Goal: Check status: Check status

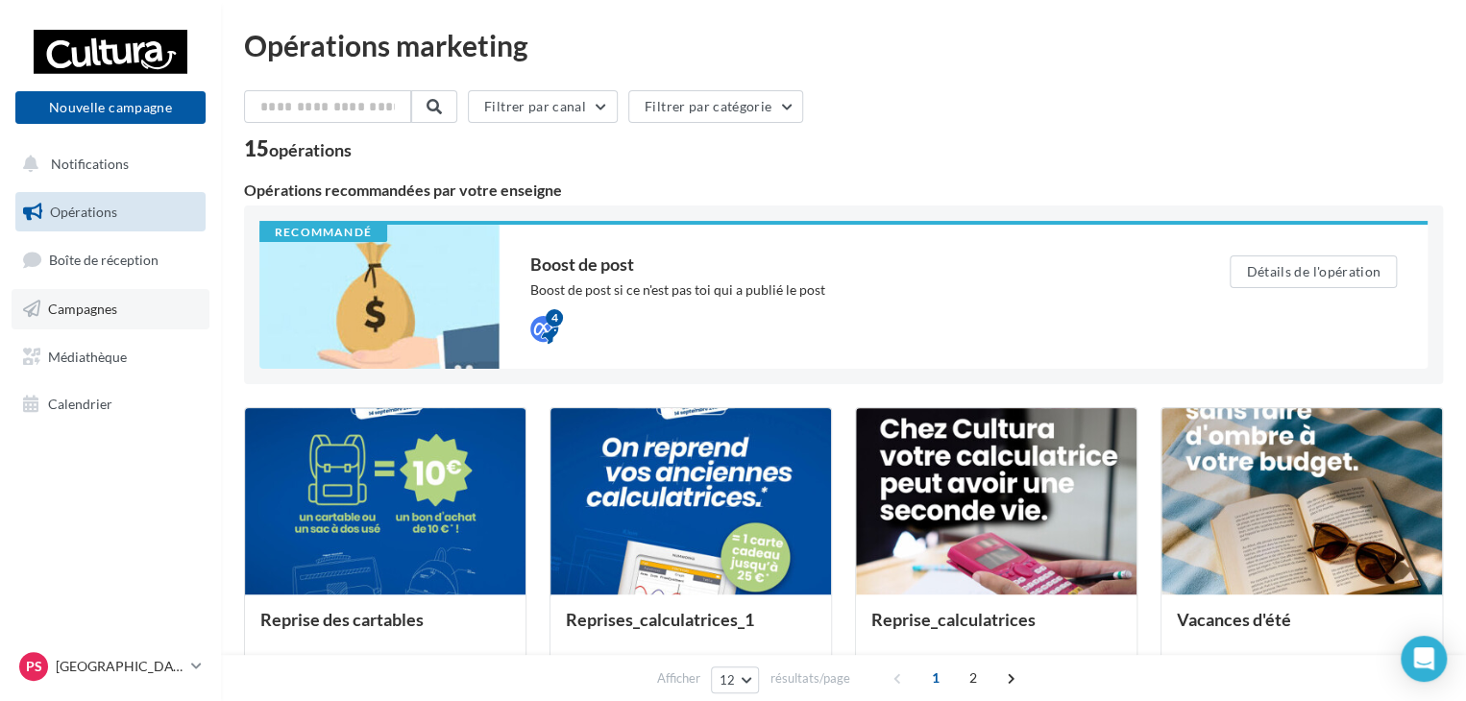
click at [135, 312] on link "Campagnes" at bounding box center [111, 309] width 198 height 40
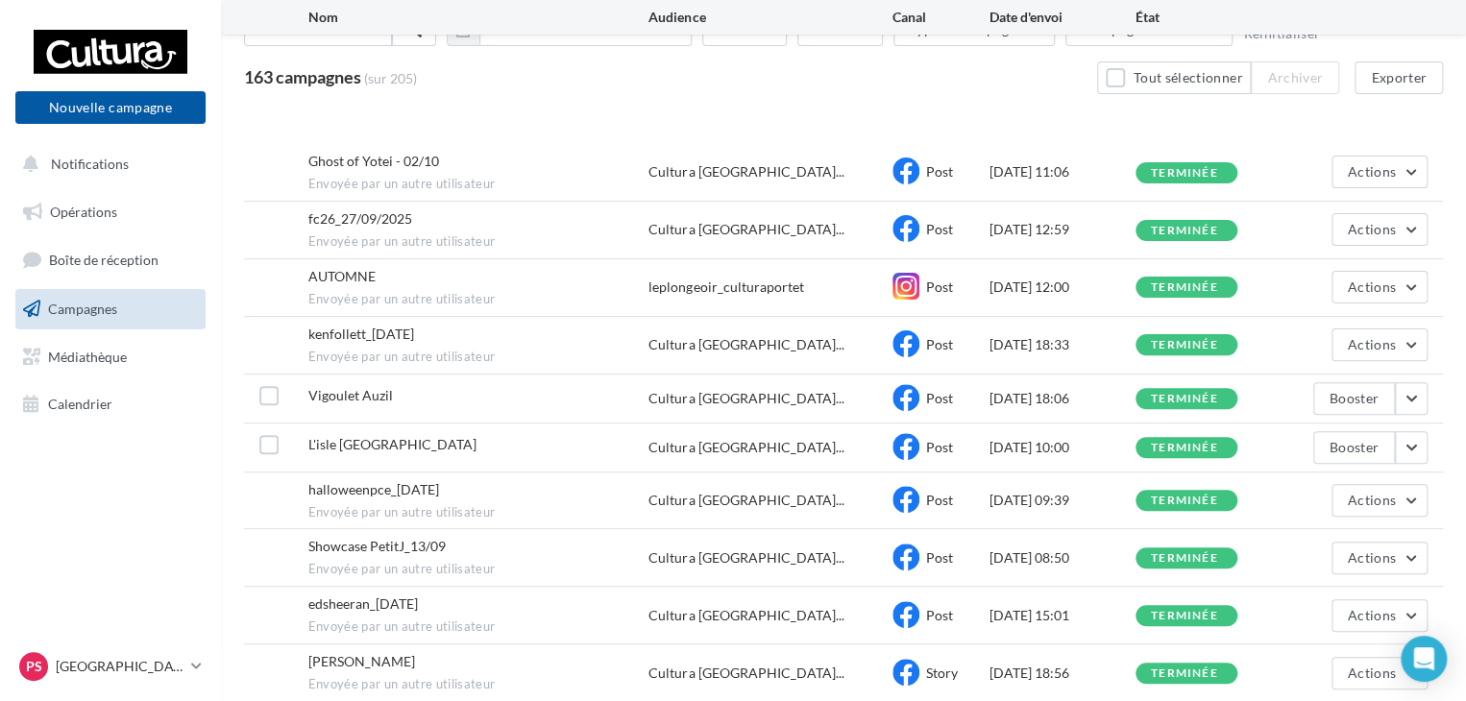
scroll to position [240, 0]
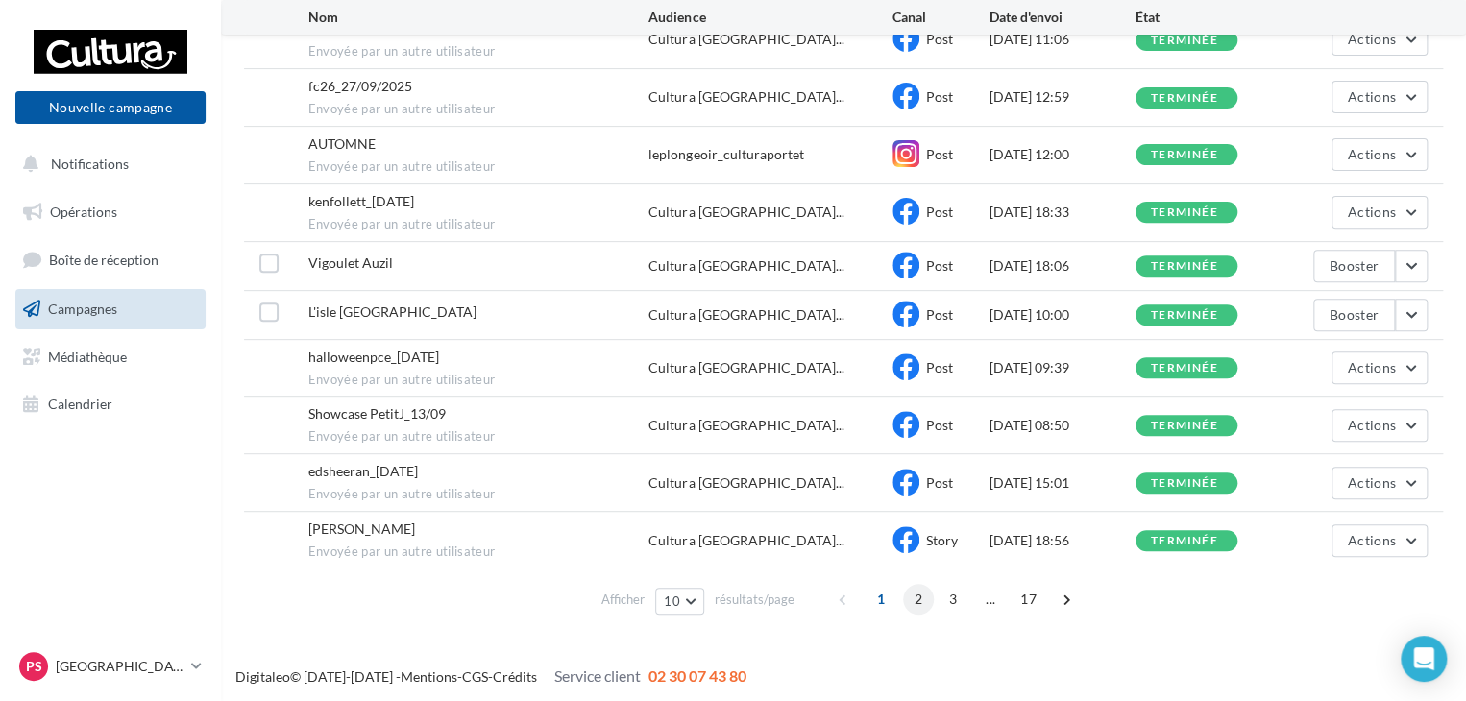
click at [918, 590] on span "2" at bounding box center [918, 599] width 31 height 31
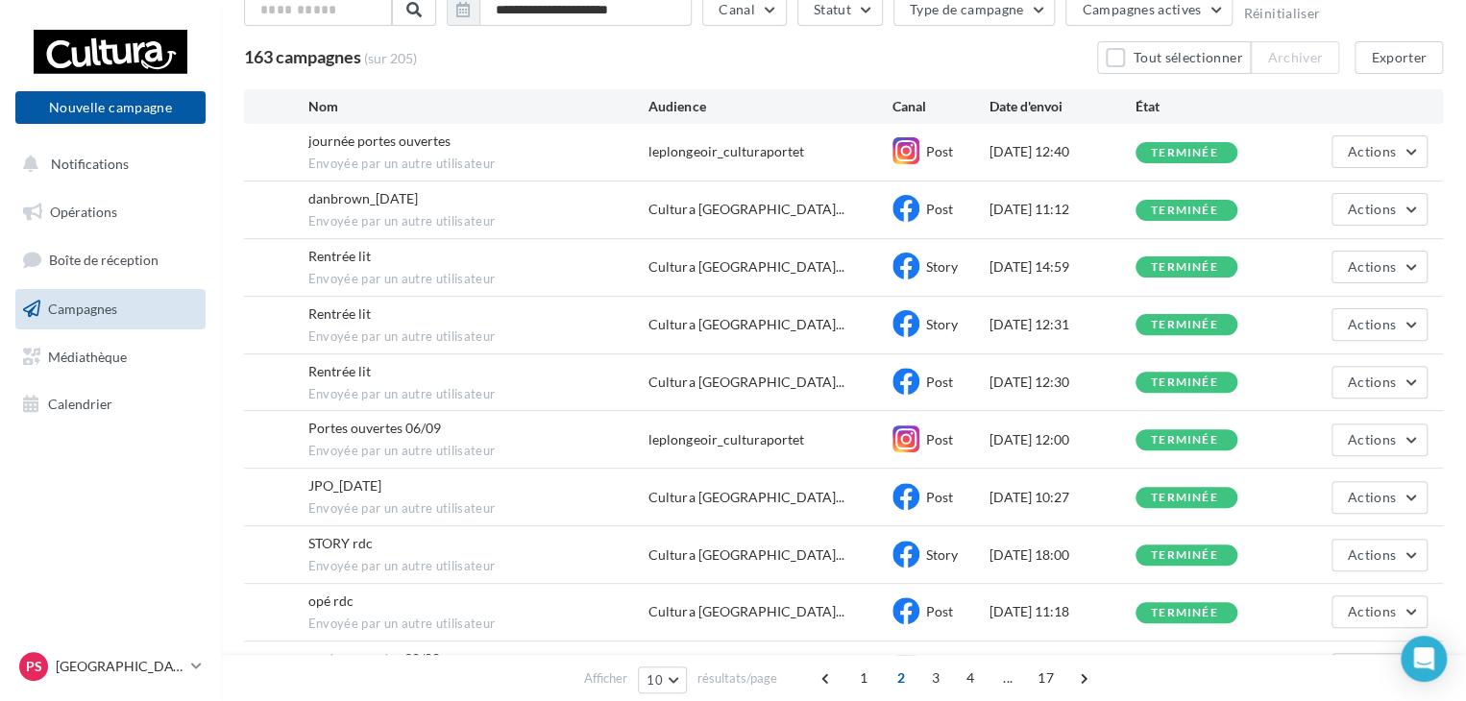
scroll to position [224, 0]
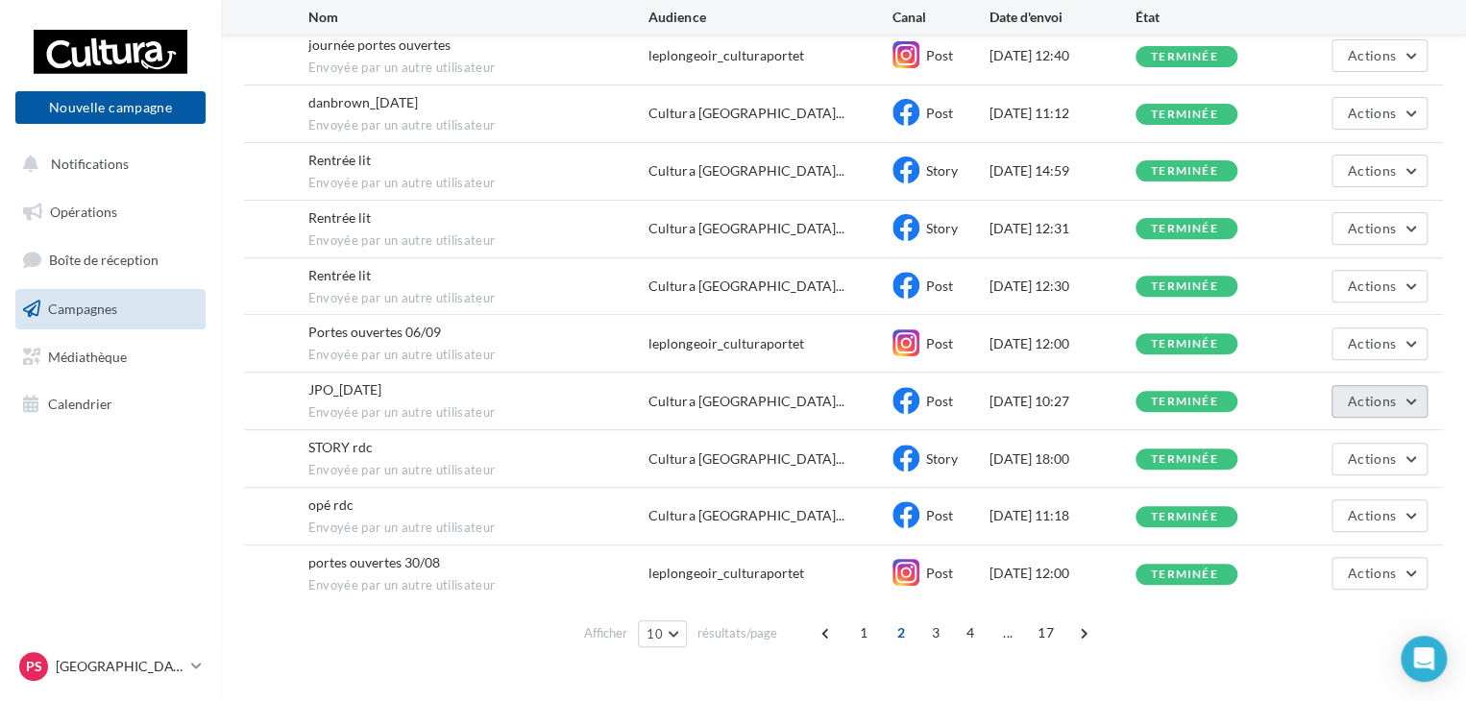
click at [1378, 395] on span "Actions" at bounding box center [1371, 401] width 48 height 16
click at [1359, 430] on button "Voir les résultats" at bounding box center [1331, 447] width 192 height 50
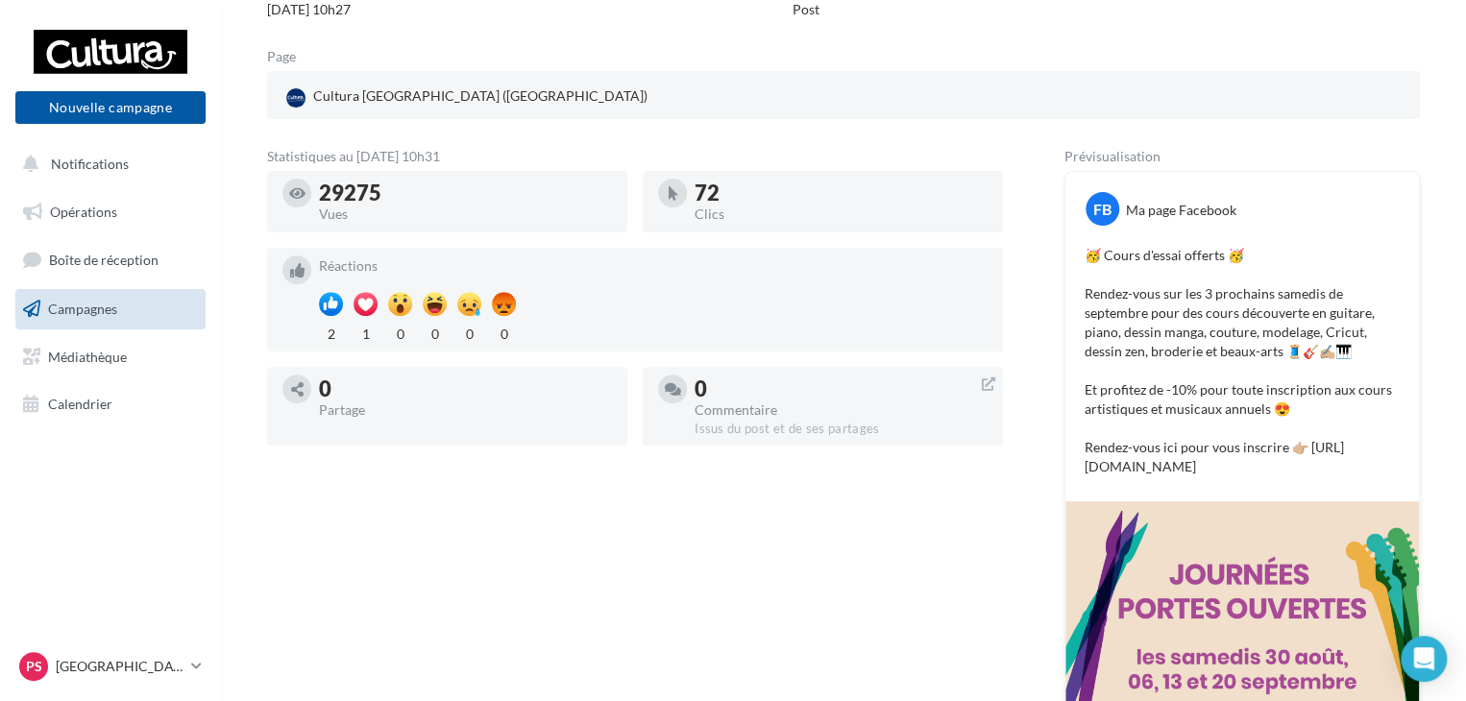
scroll to position [192, 0]
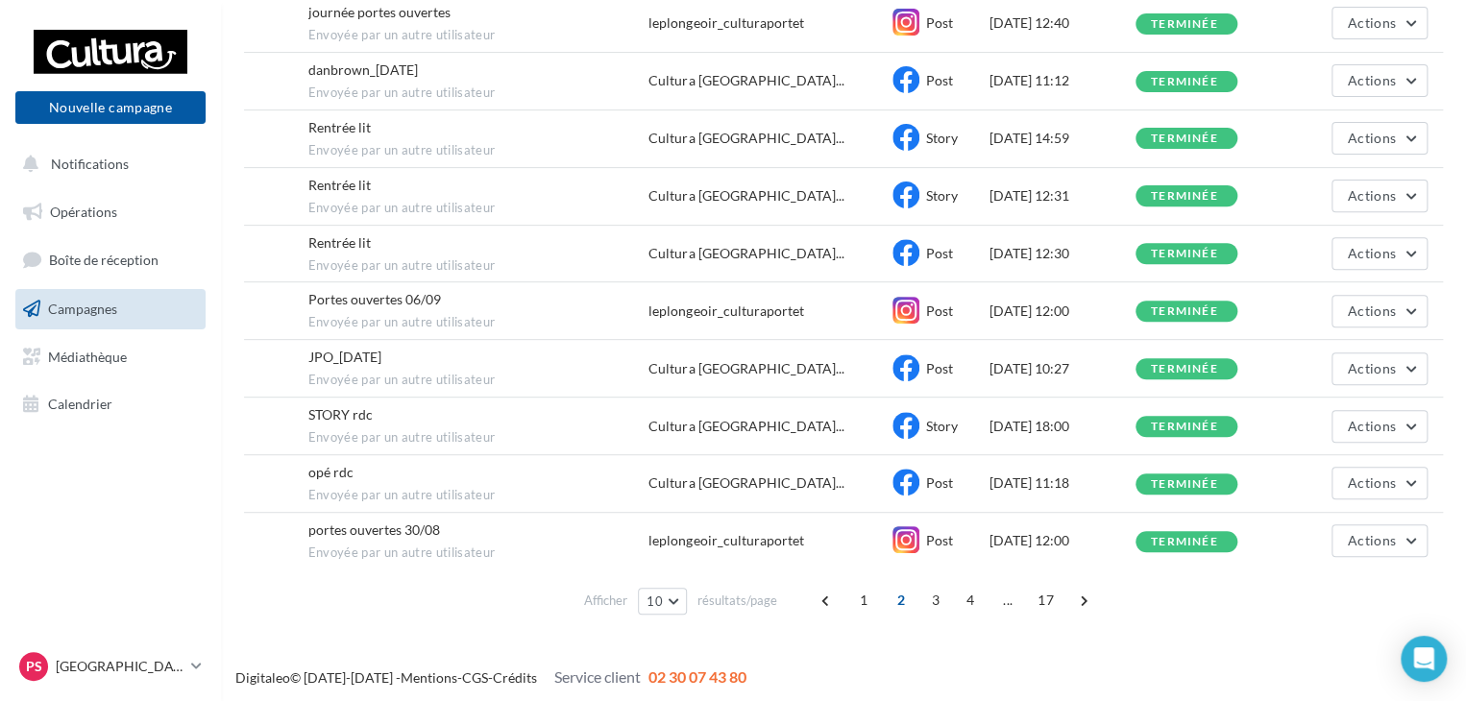
scroll to position [160, 0]
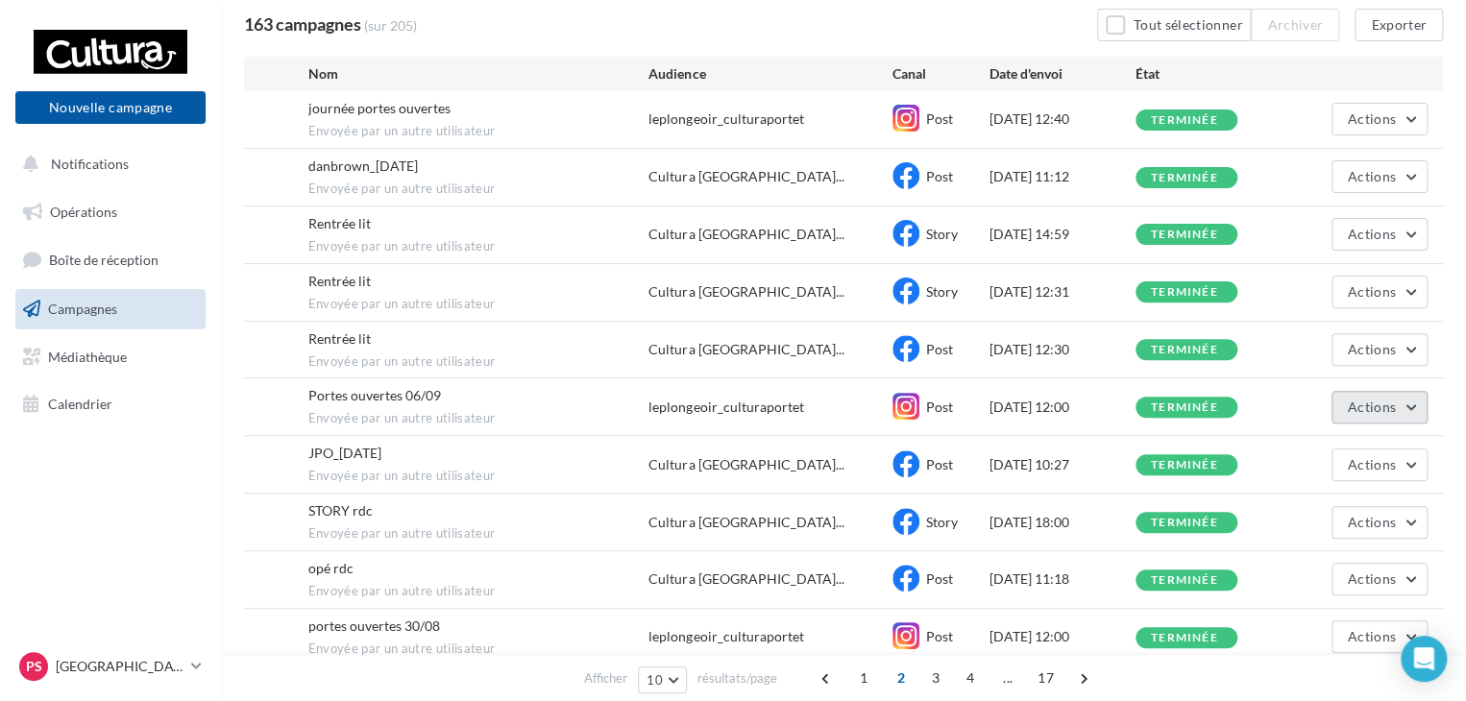
click at [1381, 410] on span "Actions" at bounding box center [1371, 407] width 48 height 16
click at [1324, 441] on button "Voir les résultats" at bounding box center [1331, 452] width 192 height 50
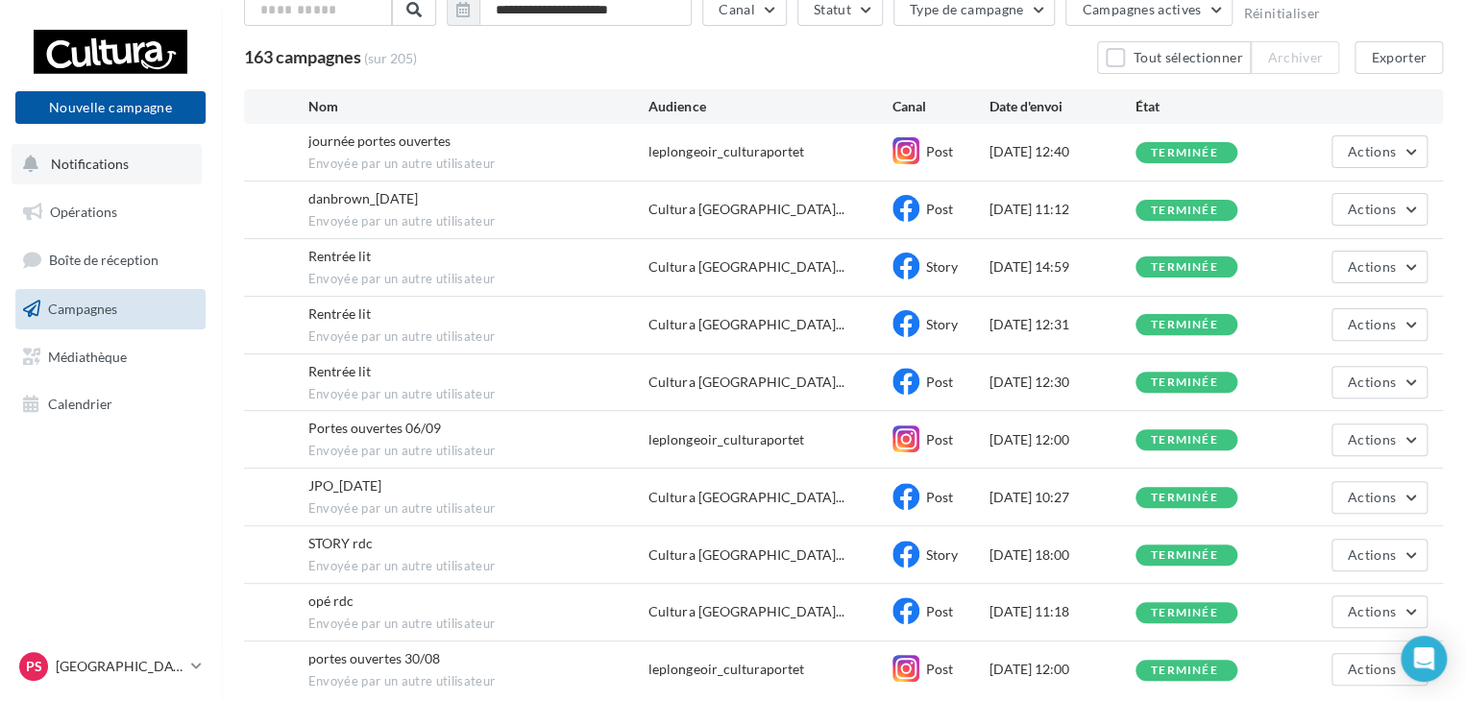
scroll to position [160, 0]
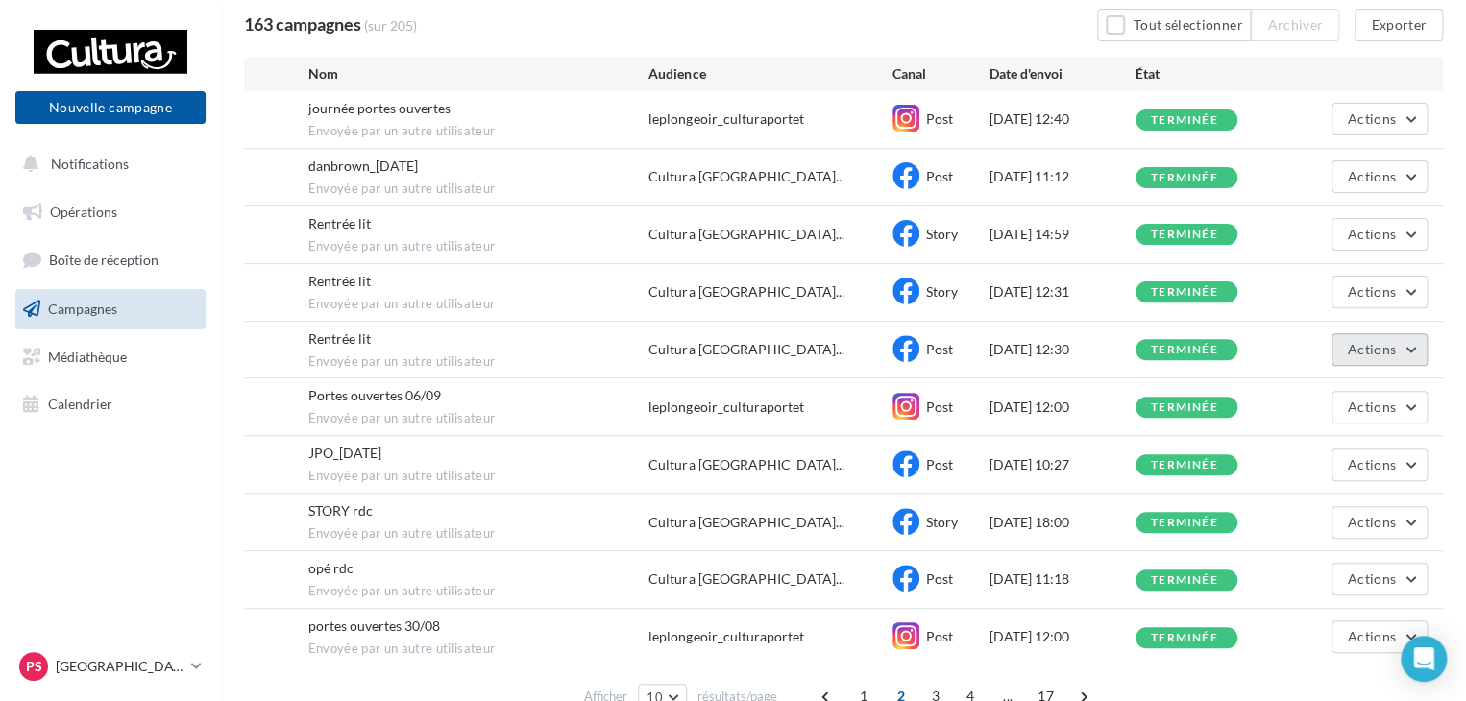
click at [1408, 342] on button "Actions" at bounding box center [1379, 349] width 96 height 33
click at [1325, 381] on button "Voir les résultats" at bounding box center [1331, 395] width 192 height 50
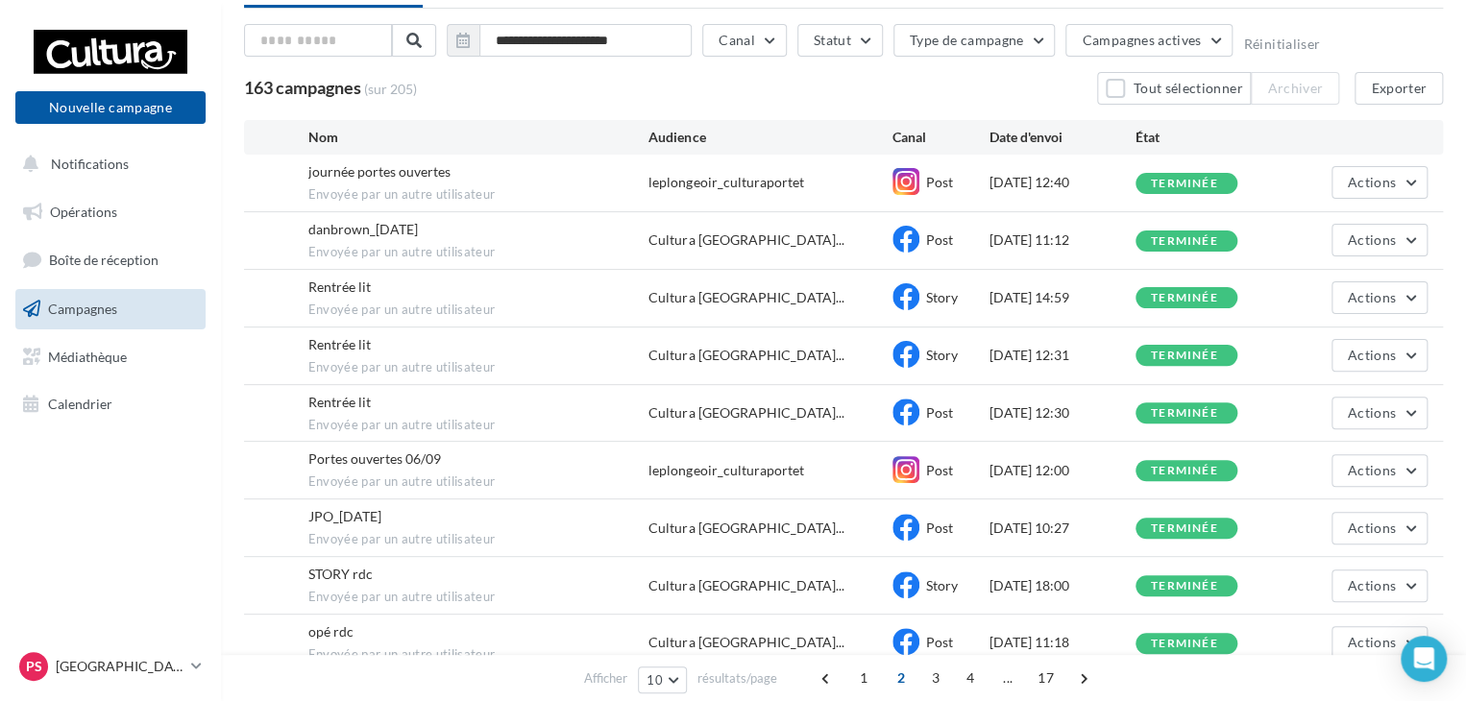
scroll to position [64, 0]
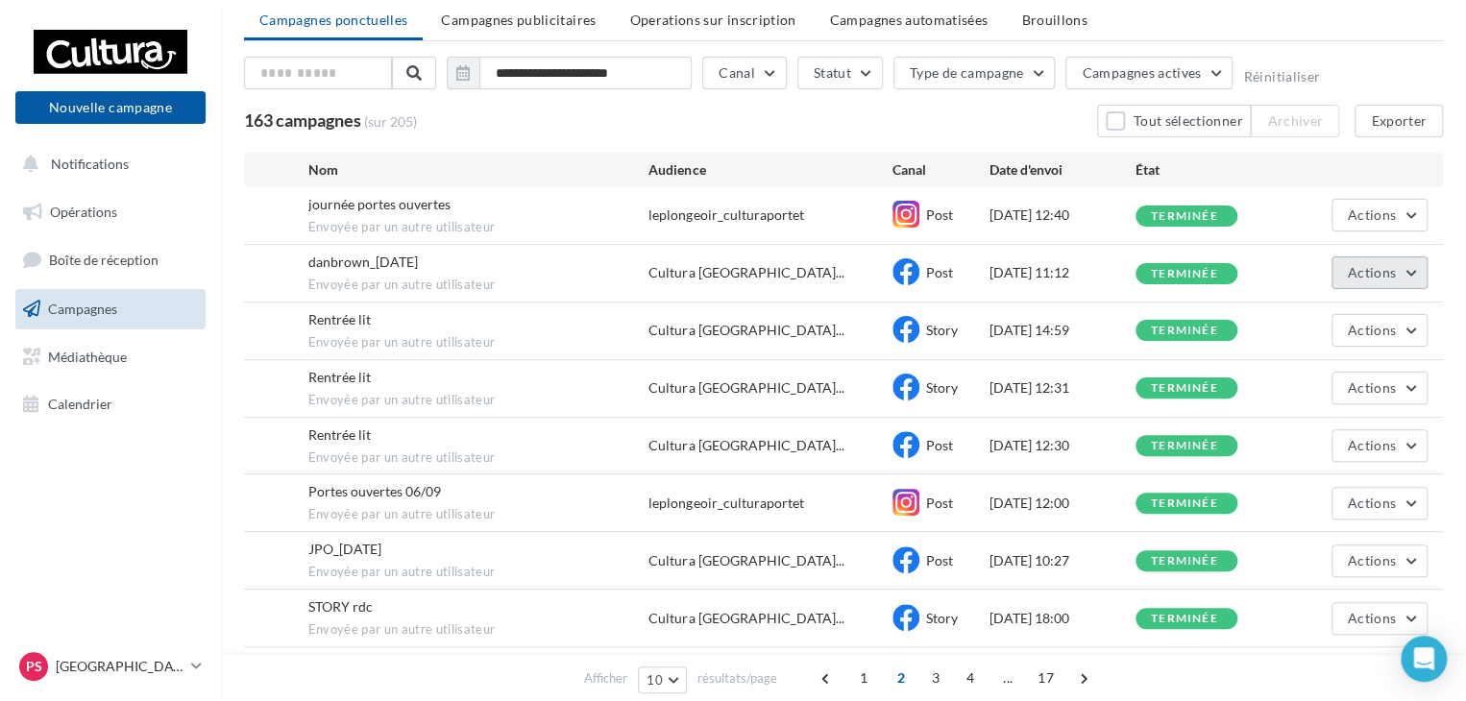
click at [1397, 262] on button "Actions" at bounding box center [1379, 272] width 96 height 33
click at [1325, 317] on button "Voir les résultats" at bounding box center [1331, 318] width 192 height 50
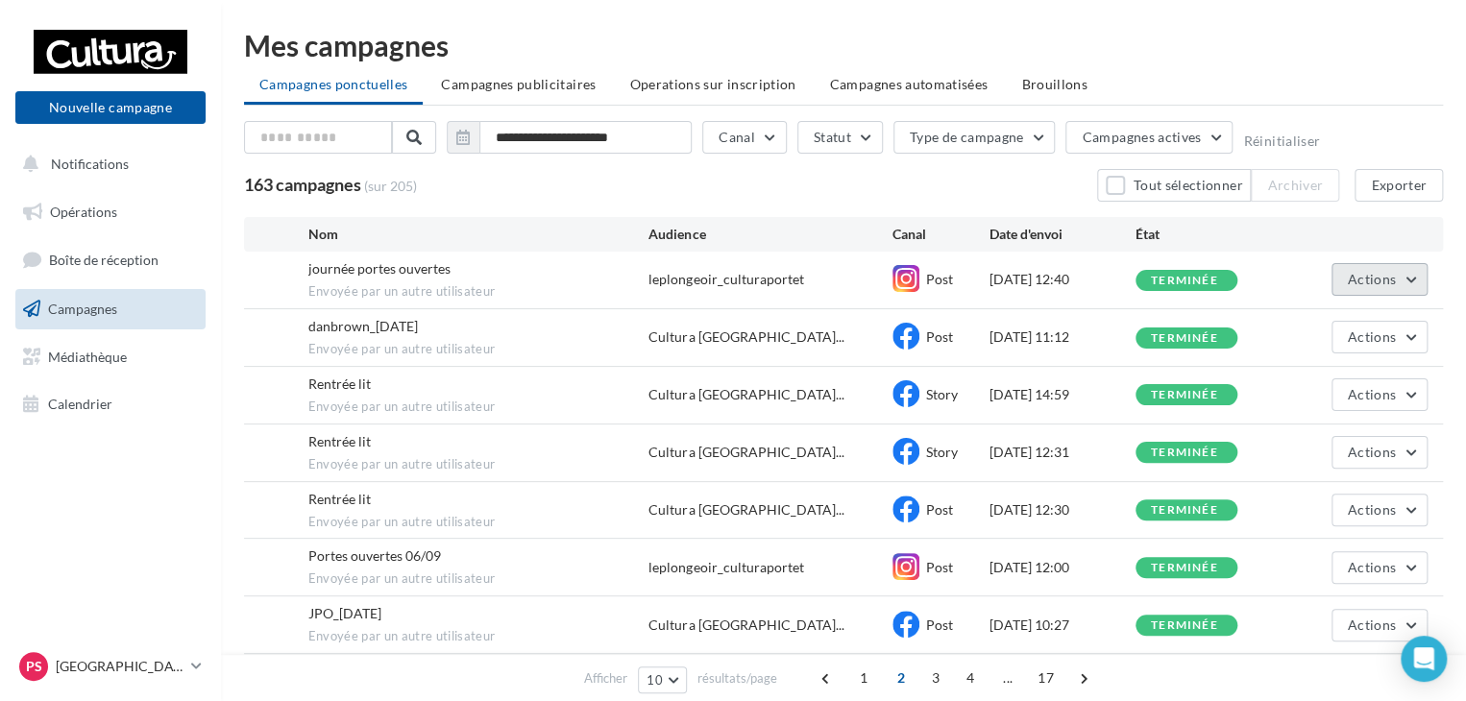
click at [1396, 275] on button "Actions" at bounding box center [1379, 279] width 96 height 33
click at [1346, 313] on button "Voir les résultats" at bounding box center [1331, 325] width 192 height 50
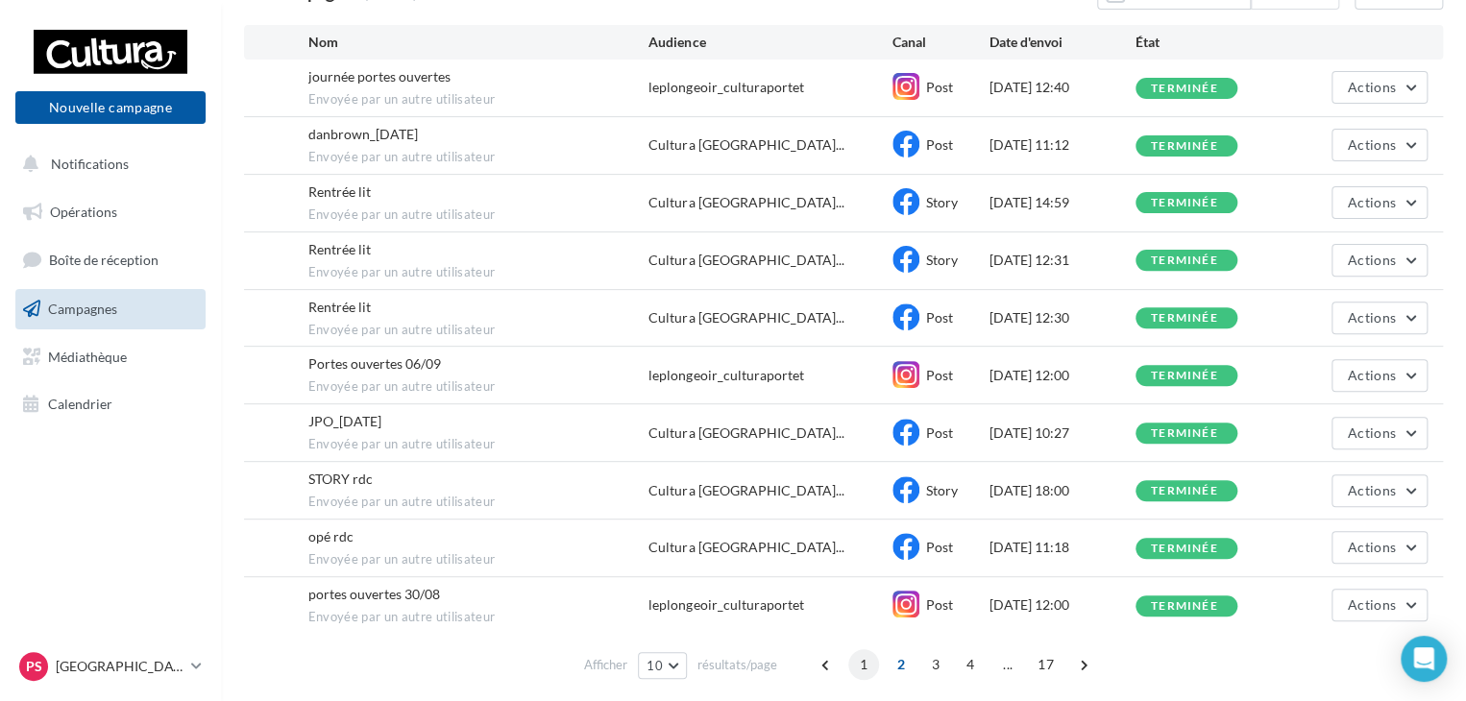
click at [861, 659] on span "1" at bounding box center [863, 664] width 31 height 31
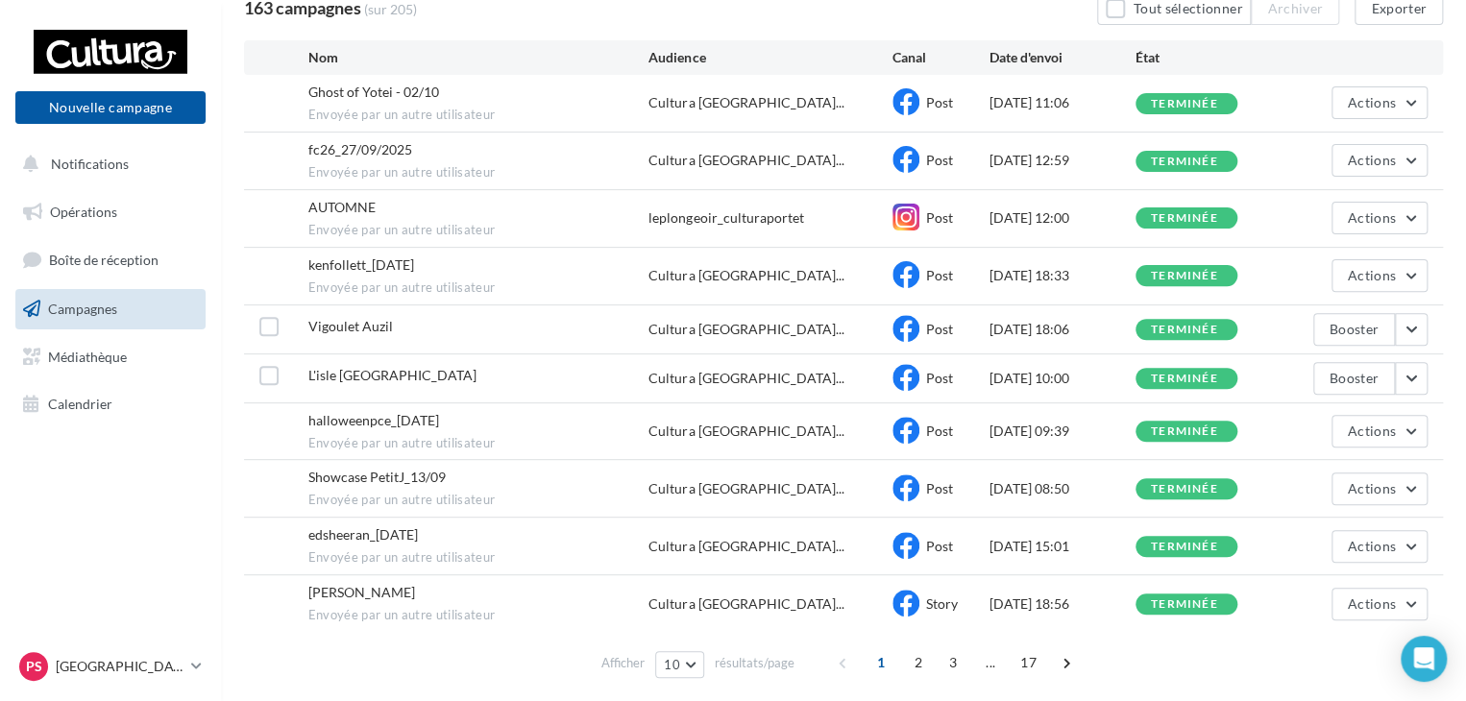
scroll to position [240, 0]
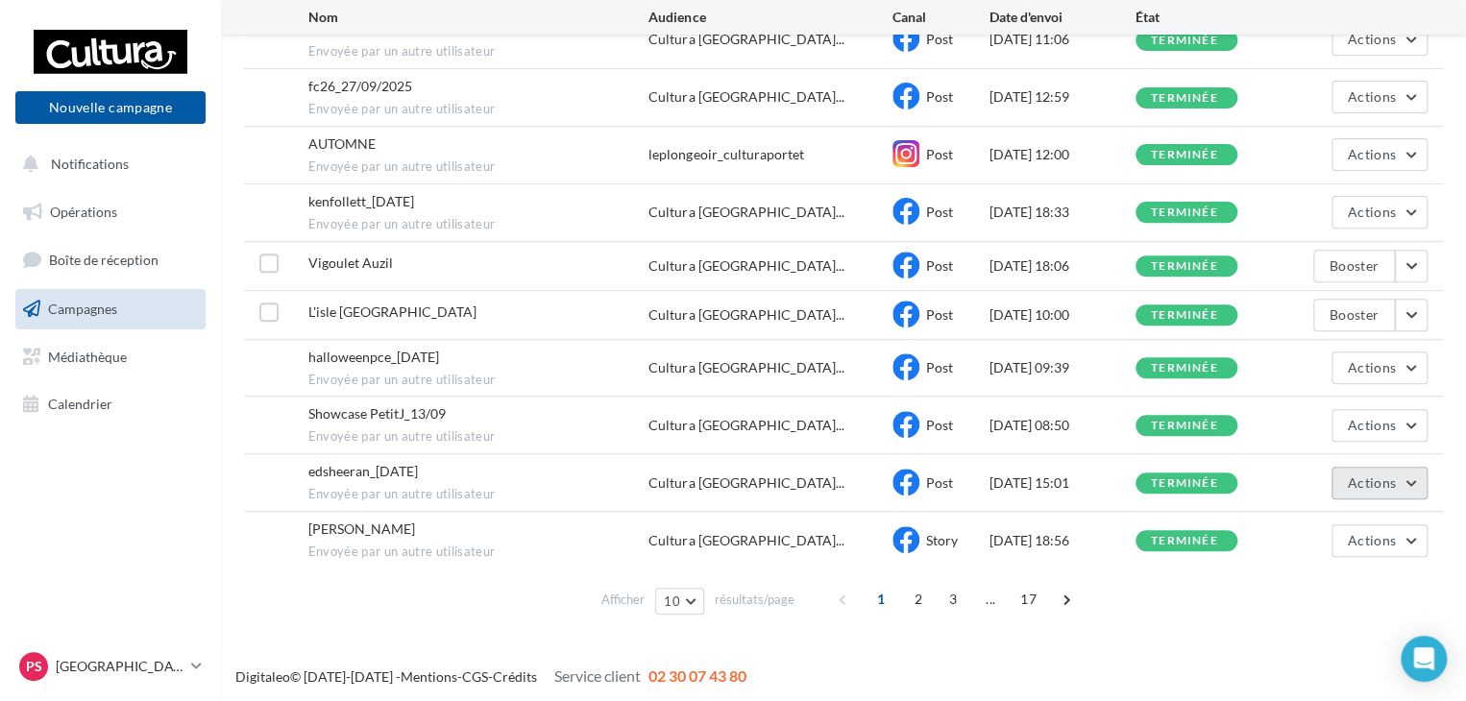
click at [1413, 480] on button "Actions" at bounding box center [1379, 483] width 96 height 33
click at [1328, 516] on button "Voir les résultats" at bounding box center [1331, 528] width 192 height 50
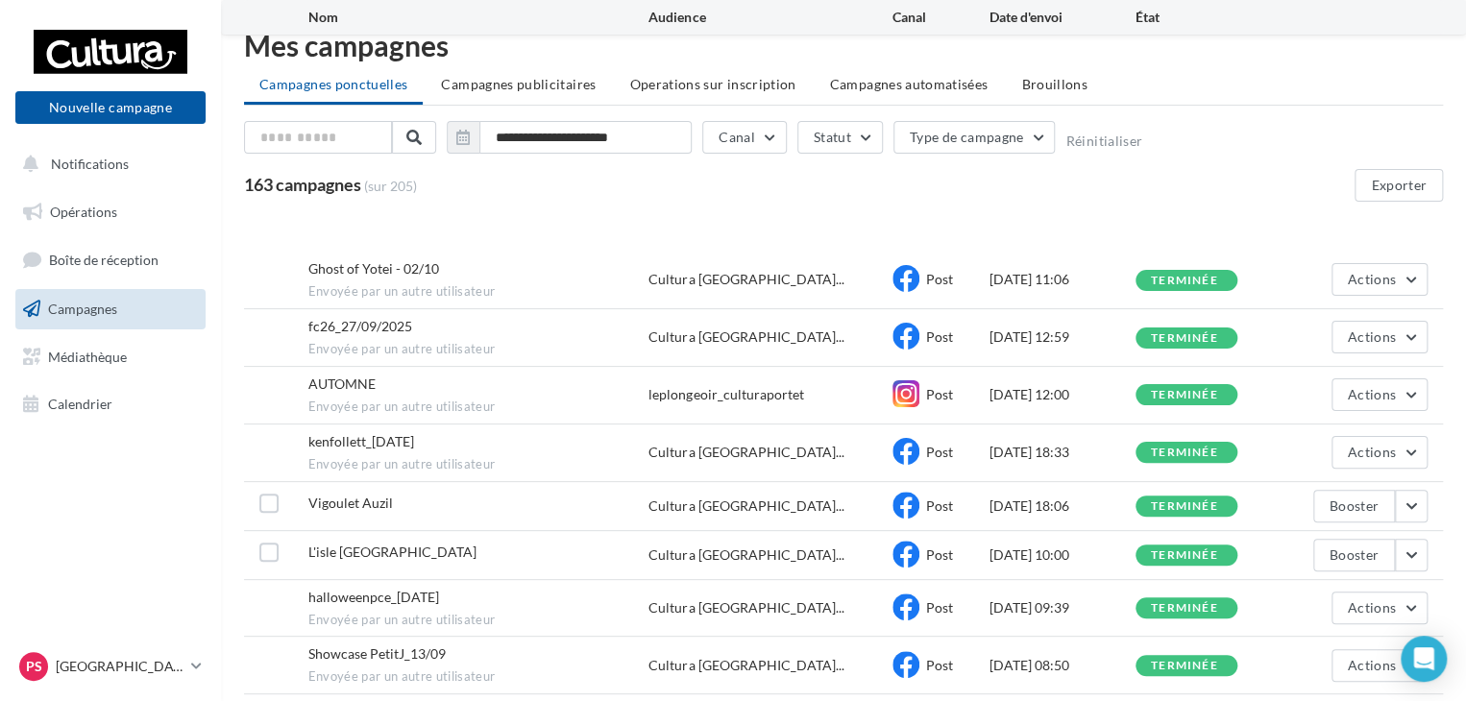
scroll to position [128, 0]
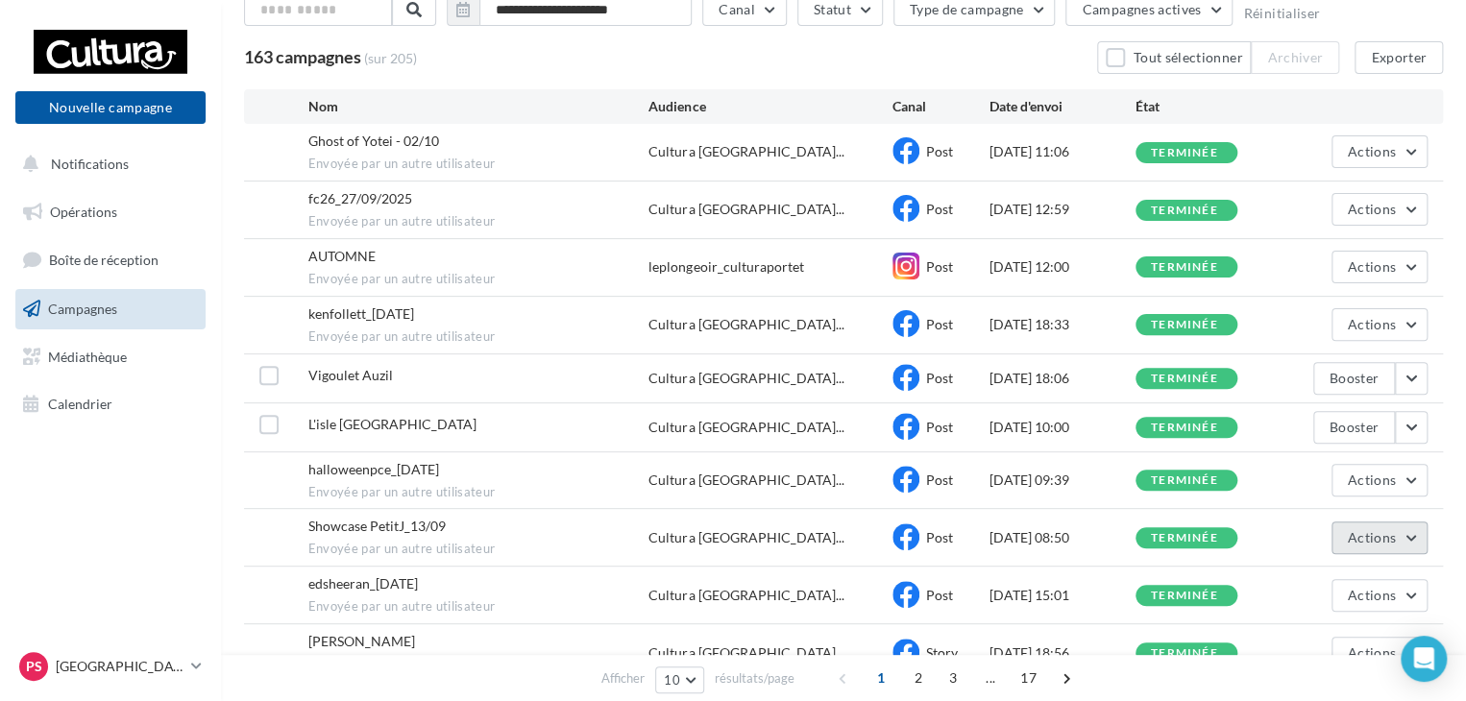
click at [1404, 533] on button "Actions" at bounding box center [1379, 538] width 96 height 33
click at [1343, 566] on button "Voir les résultats" at bounding box center [1331, 583] width 192 height 50
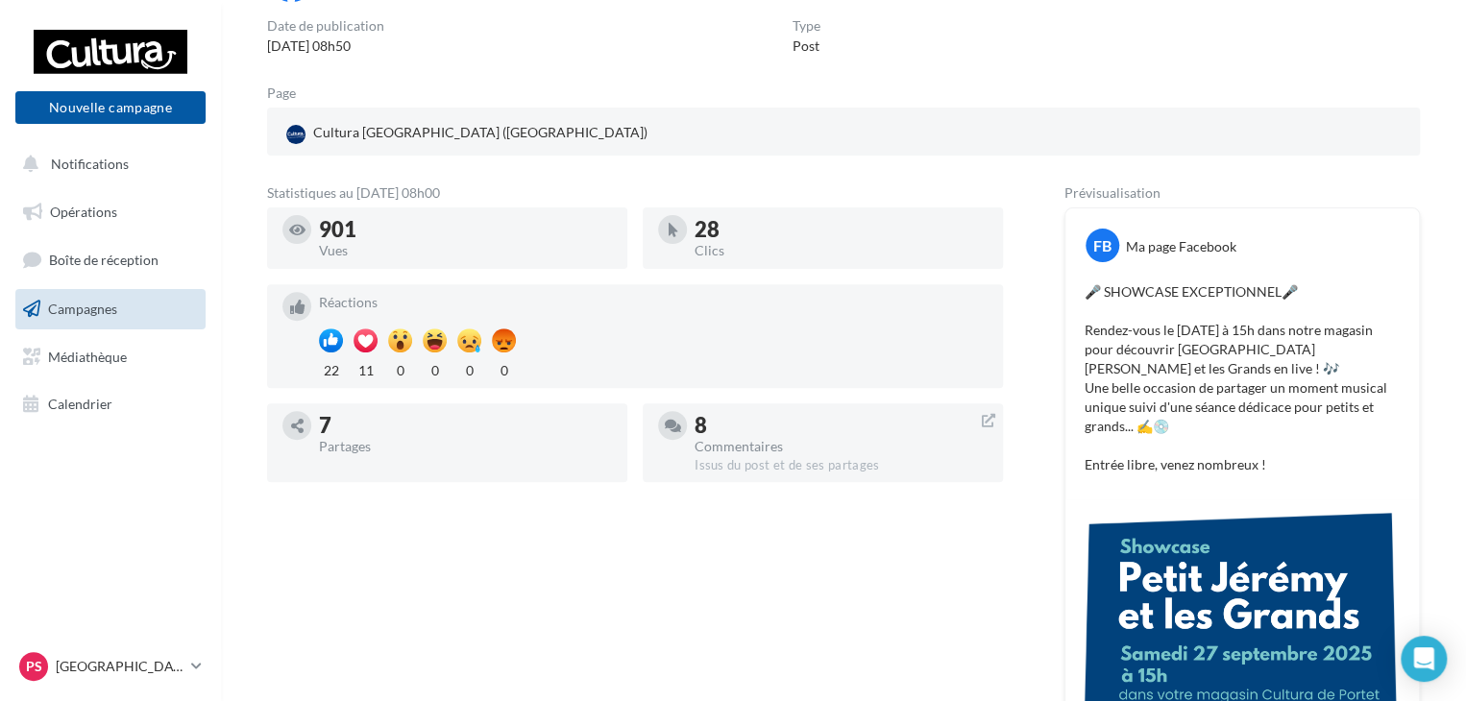
scroll to position [192, 0]
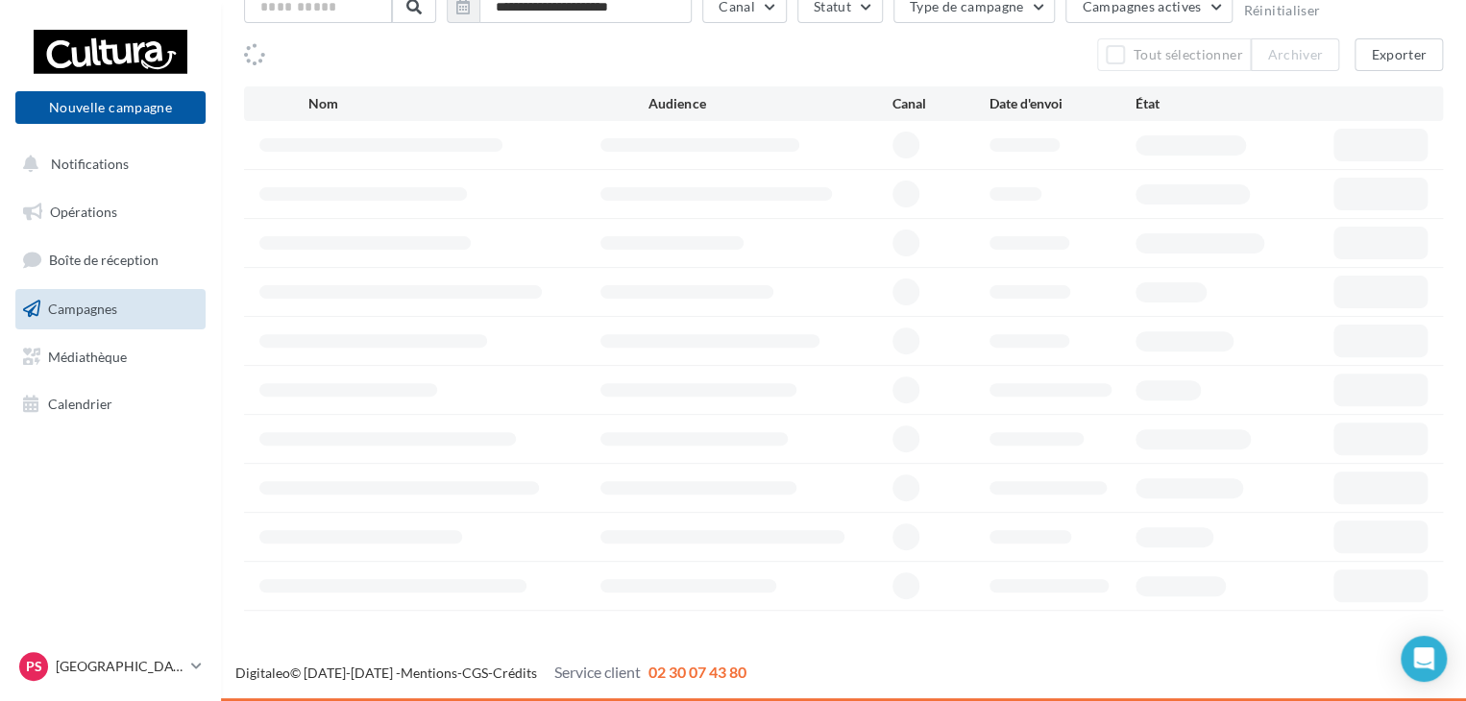
scroll to position [128, 0]
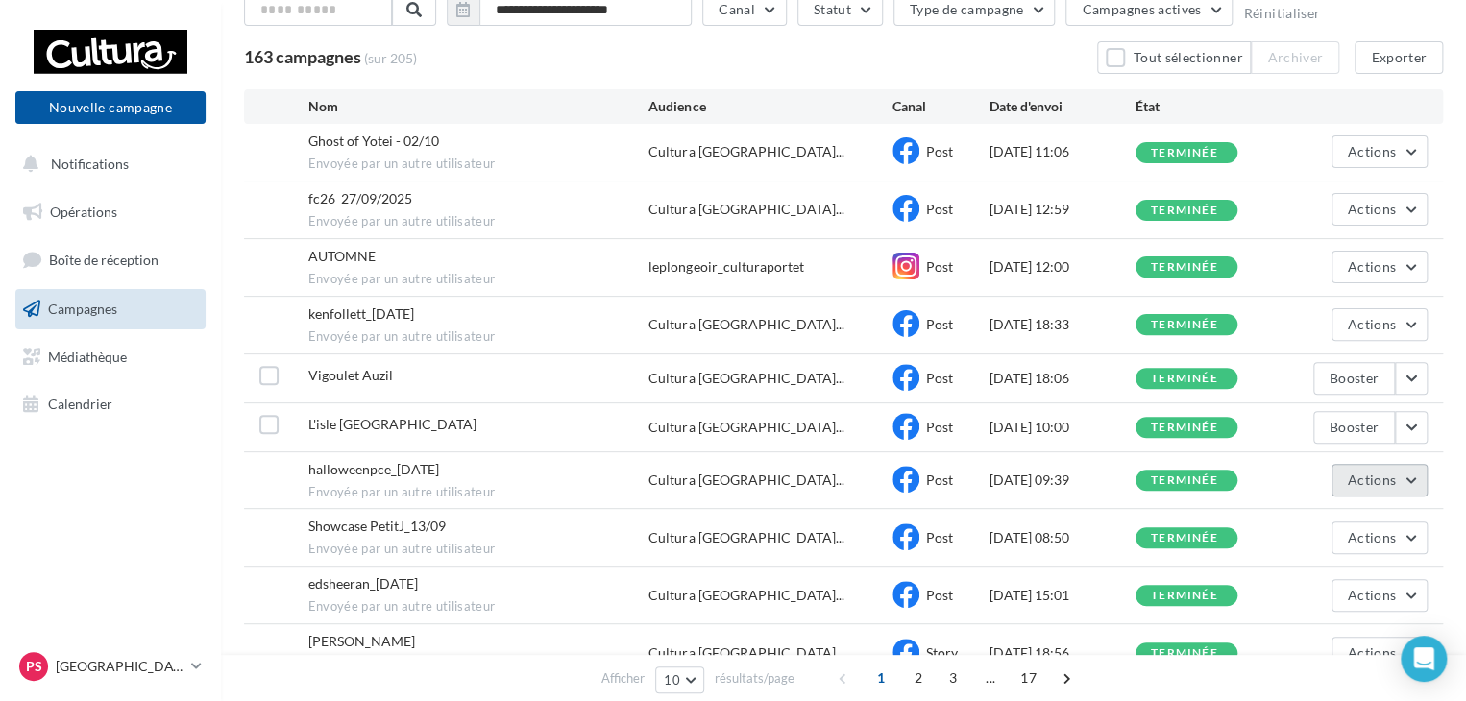
click at [1401, 476] on button "Actions" at bounding box center [1379, 480] width 96 height 33
click at [1314, 511] on button "Voir les résultats" at bounding box center [1331, 525] width 192 height 50
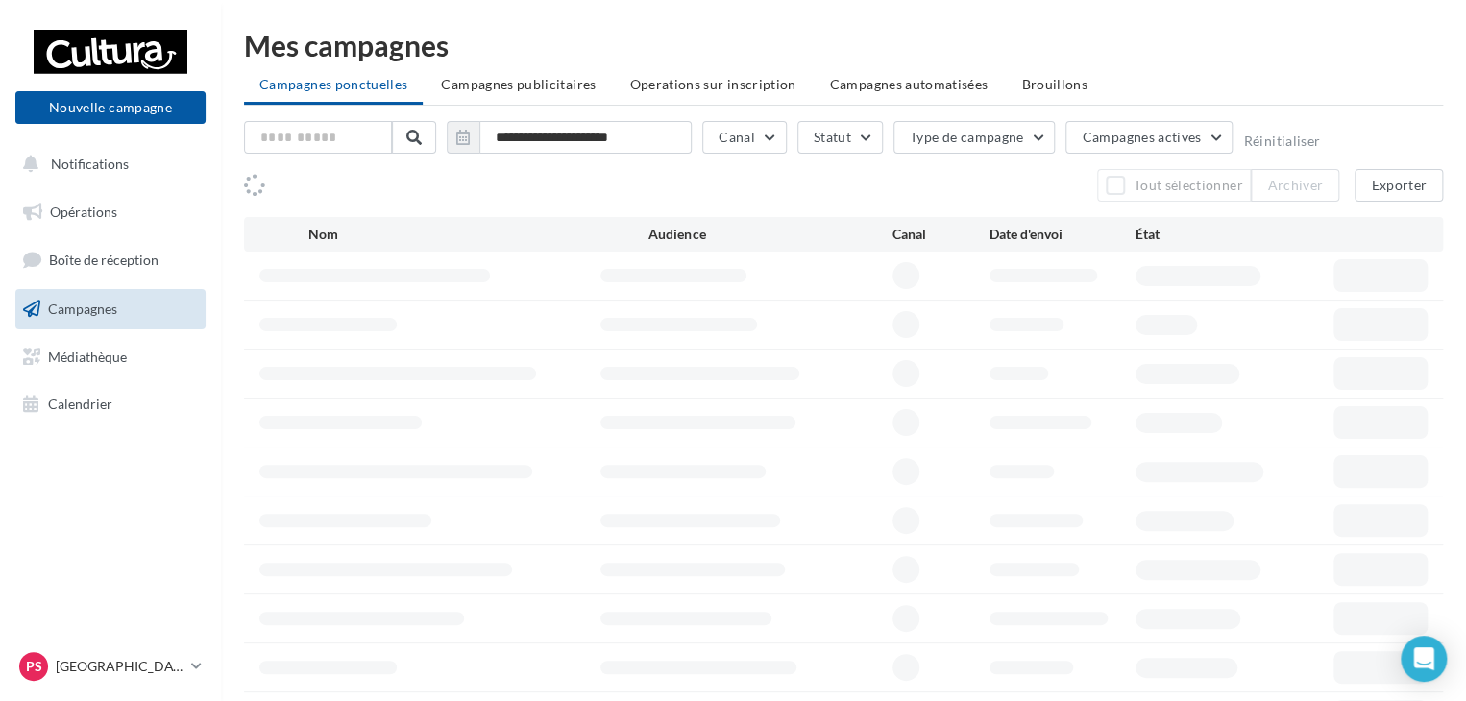
scroll to position [128, 0]
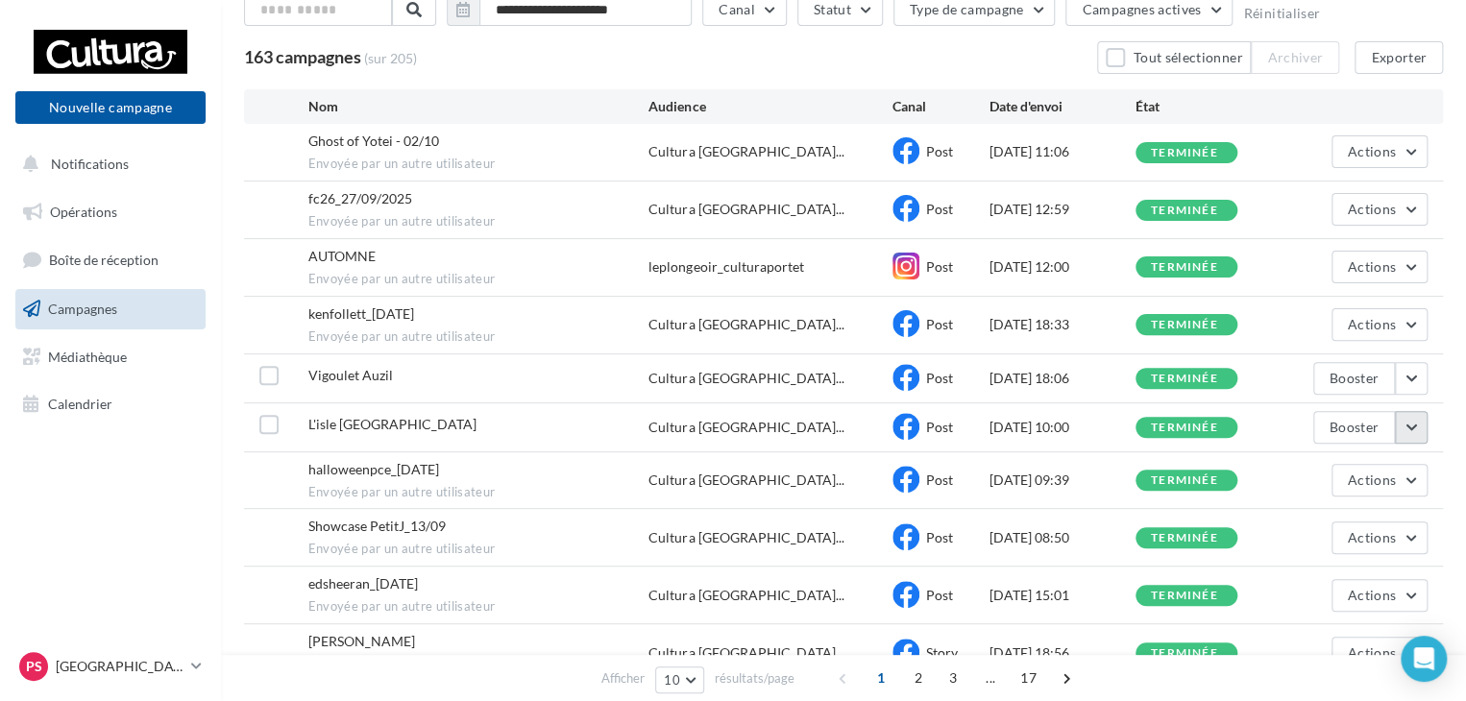
click at [1413, 419] on button "button" at bounding box center [1411, 427] width 33 height 33
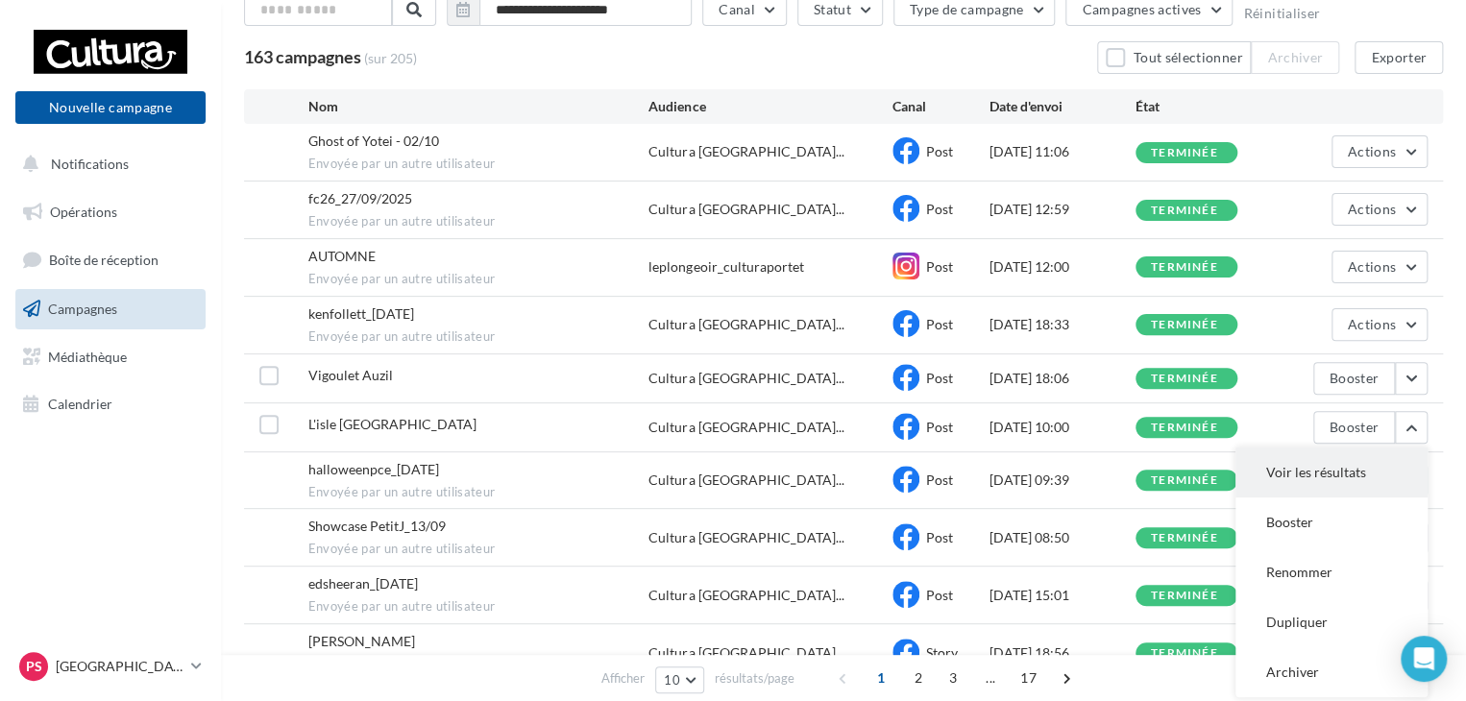
drag, startPoint x: 1337, startPoint y: 466, endPoint x: 1209, endPoint y: 547, distance: 151.6
click at [1338, 466] on button "Voir les résultats" at bounding box center [1331, 473] width 192 height 50
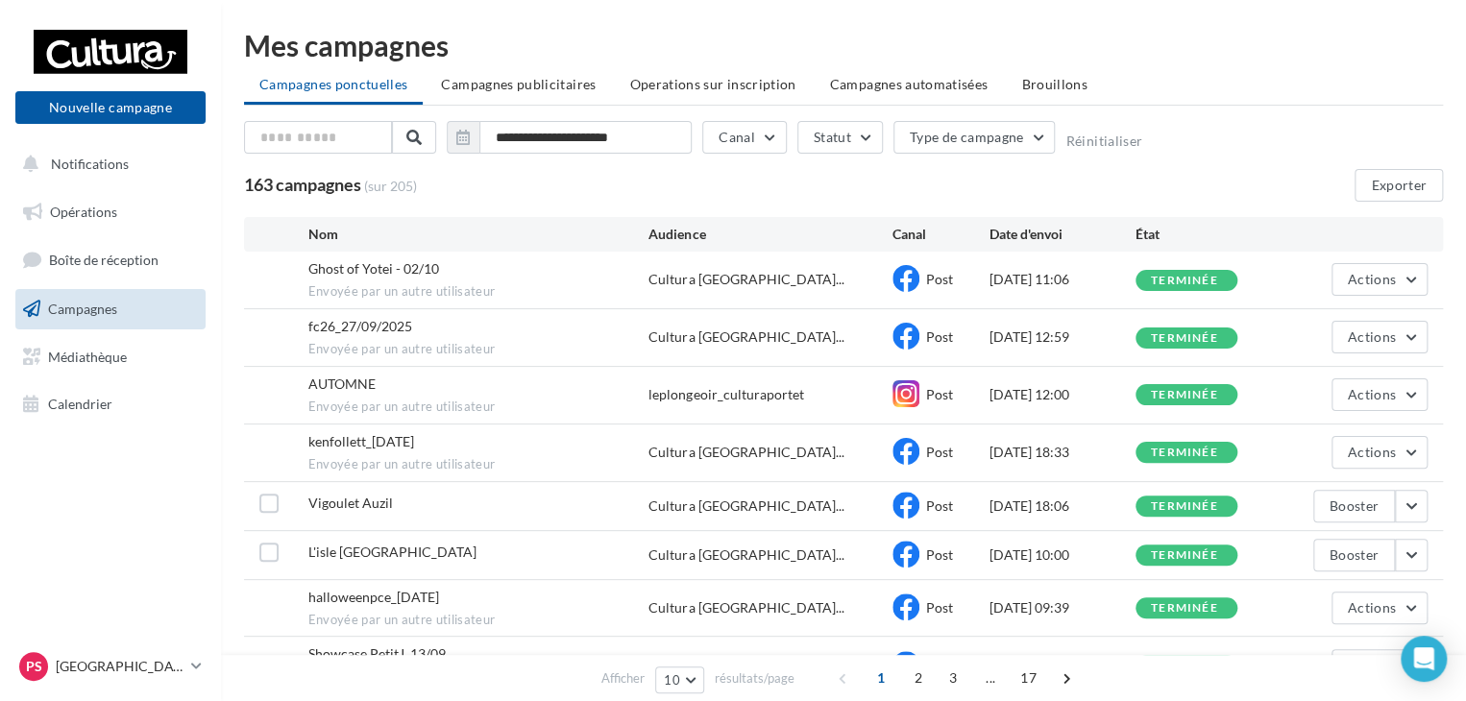
scroll to position [128, 0]
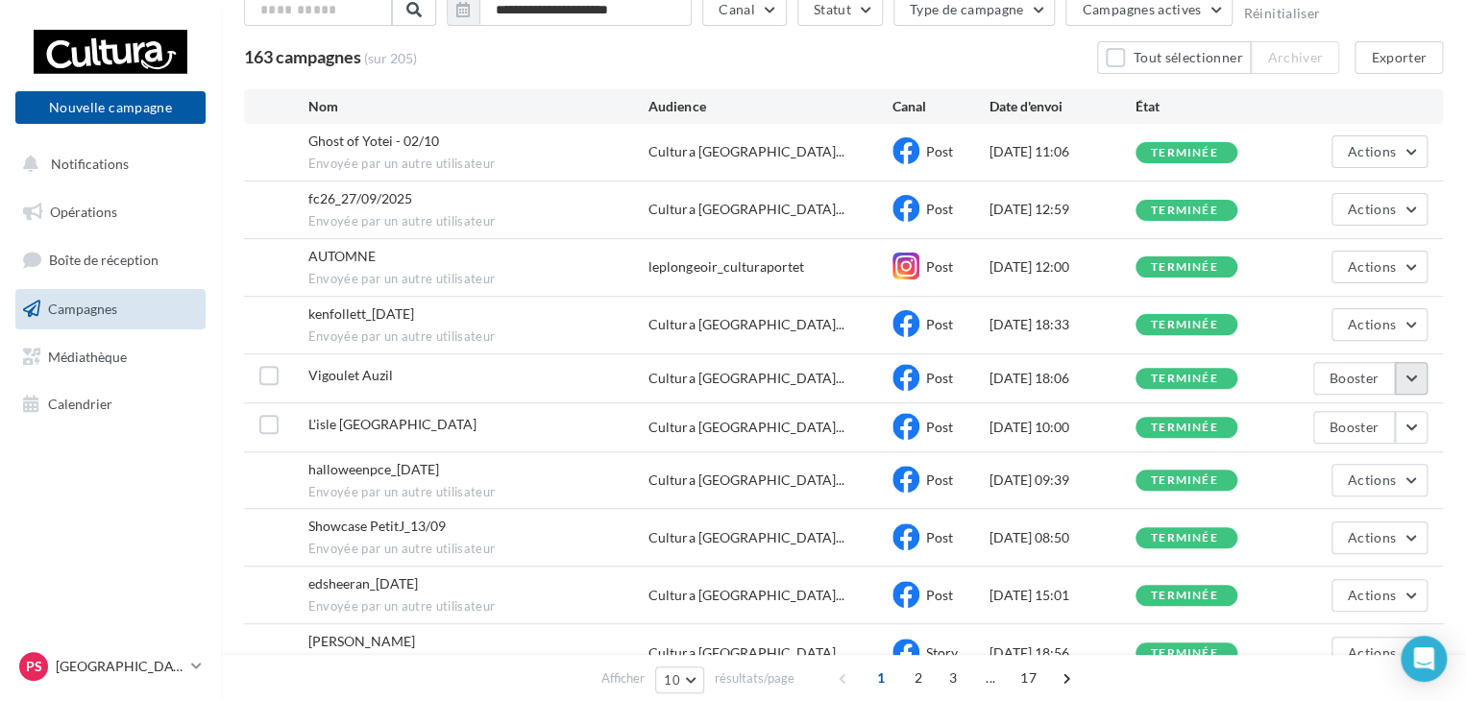
click at [1410, 377] on button "button" at bounding box center [1411, 378] width 33 height 33
drag, startPoint x: 1348, startPoint y: 425, endPoint x: 1325, endPoint y: 492, distance: 70.2
click at [1348, 427] on button "Voir les résultats" at bounding box center [1331, 424] width 192 height 50
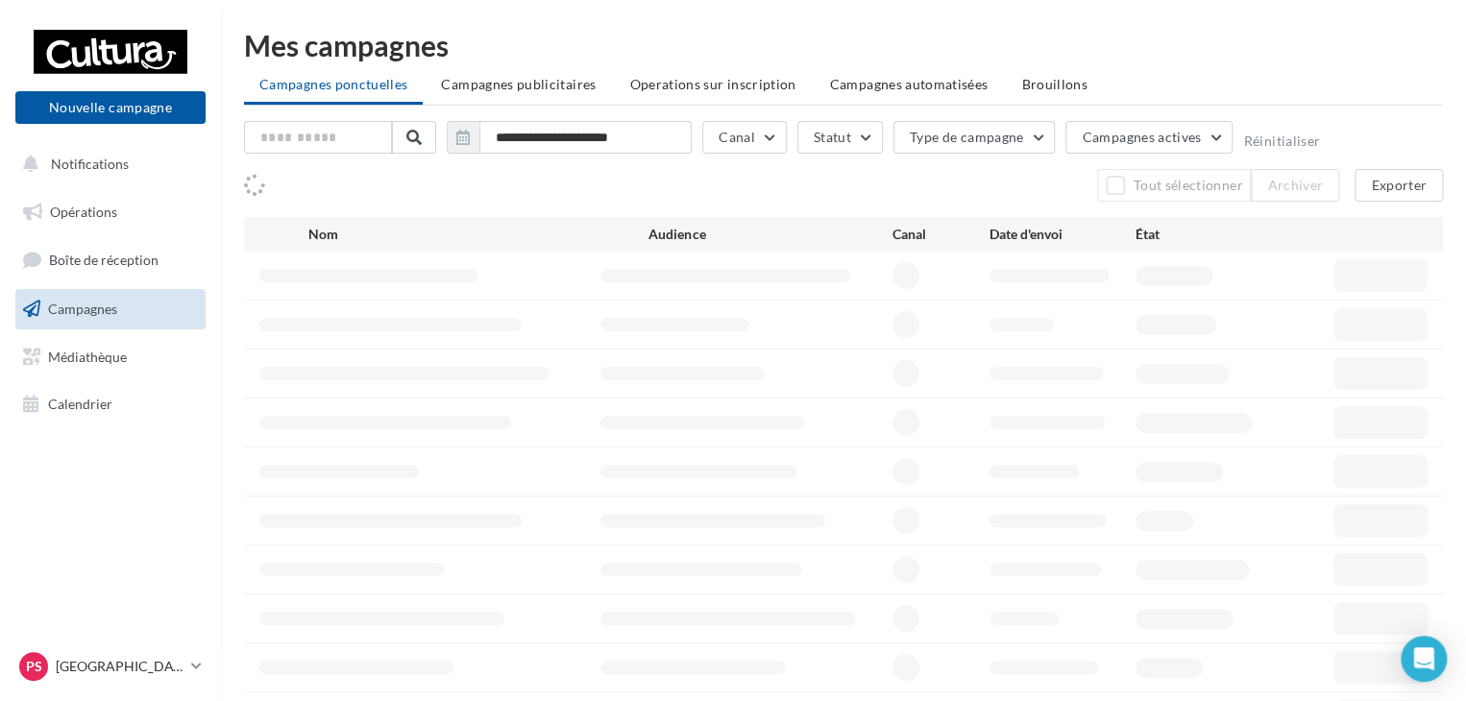
scroll to position [128, 0]
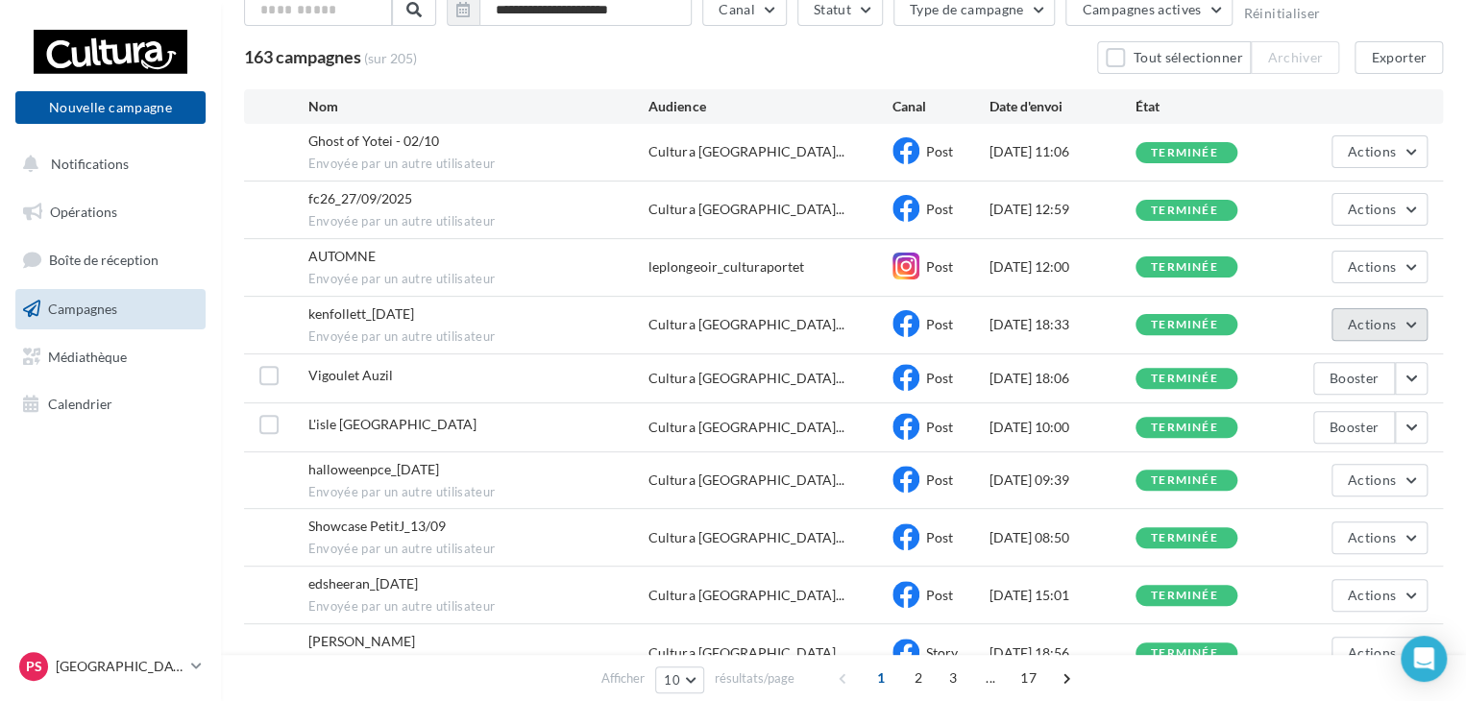
click at [1387, 331] on button "Actions" at bounding box center [1379, 324] width 96 height 33
click at [1354, 374] on button "Voir les résultats" at bounding box center [1331, 370] width 192 height 50
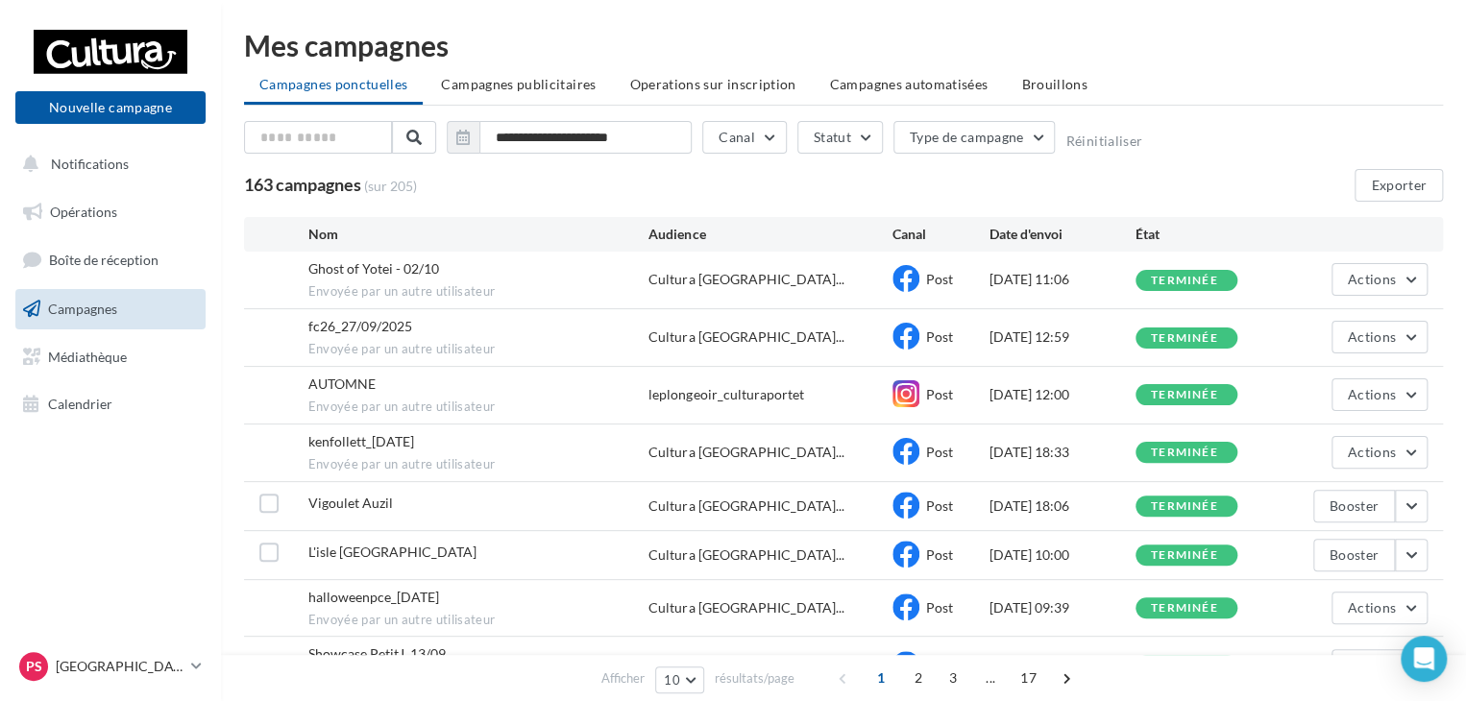
scroll to position [128, 0]
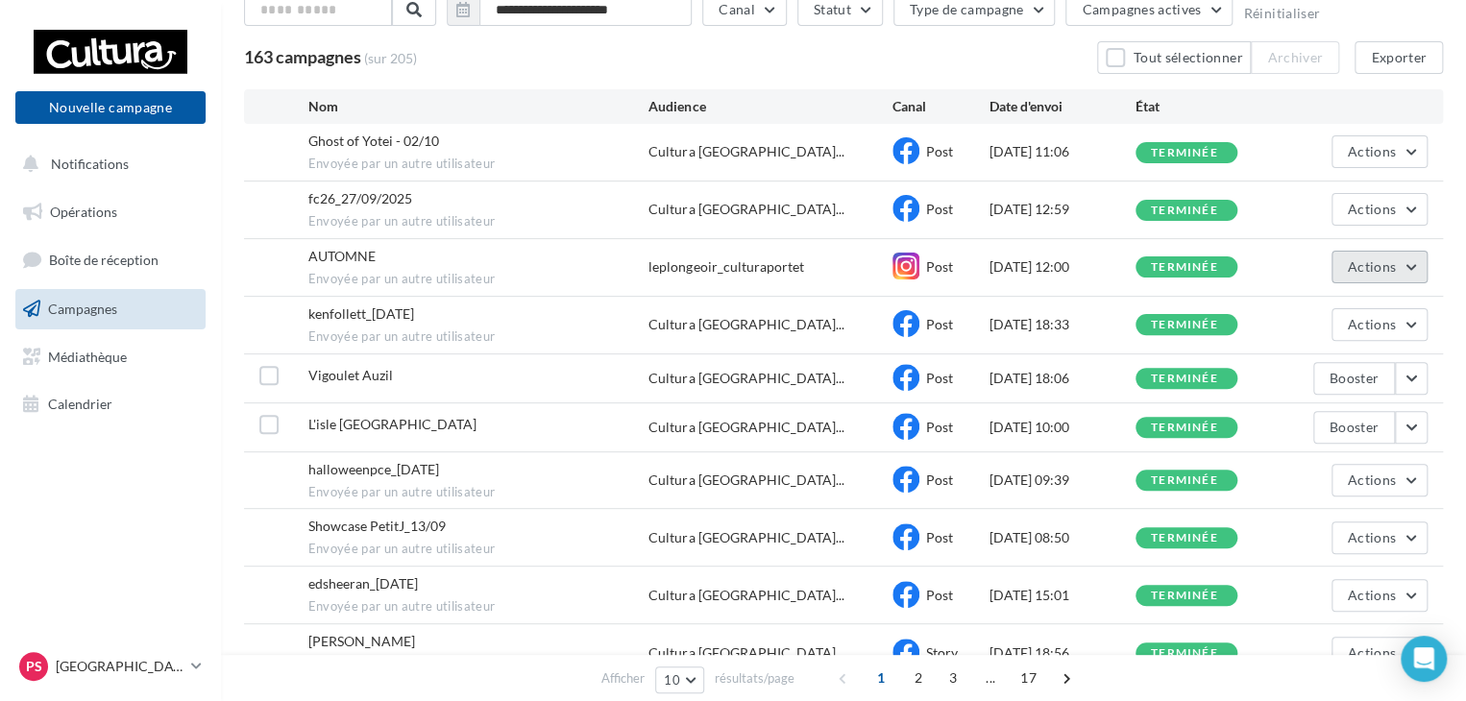
click at [1413, 264] on button "Actions" at bounding box center [1379, 267] width 96 height 33
click at [1341, 299] on button "Voir les résultats" at bounding box center [1331, 312] width 192 height 50
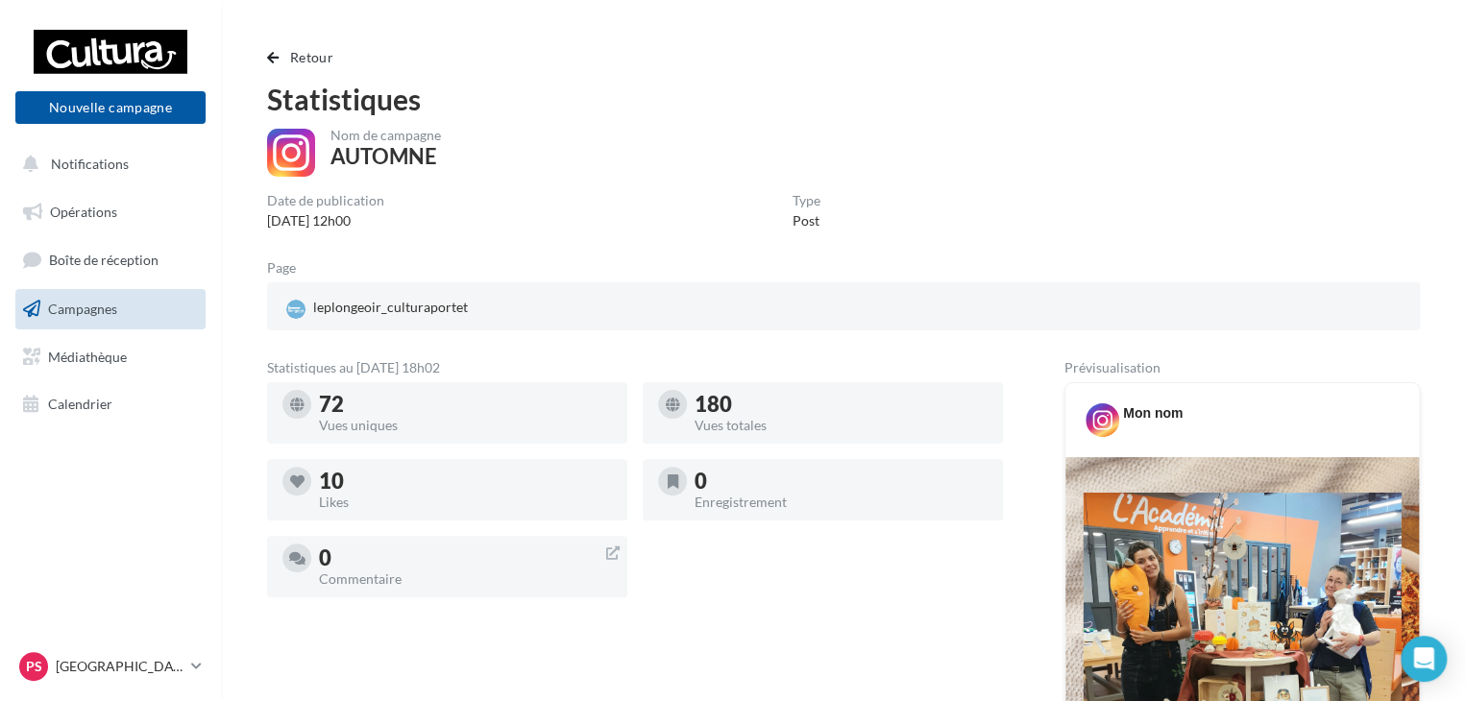
scroll to position [128, 0]
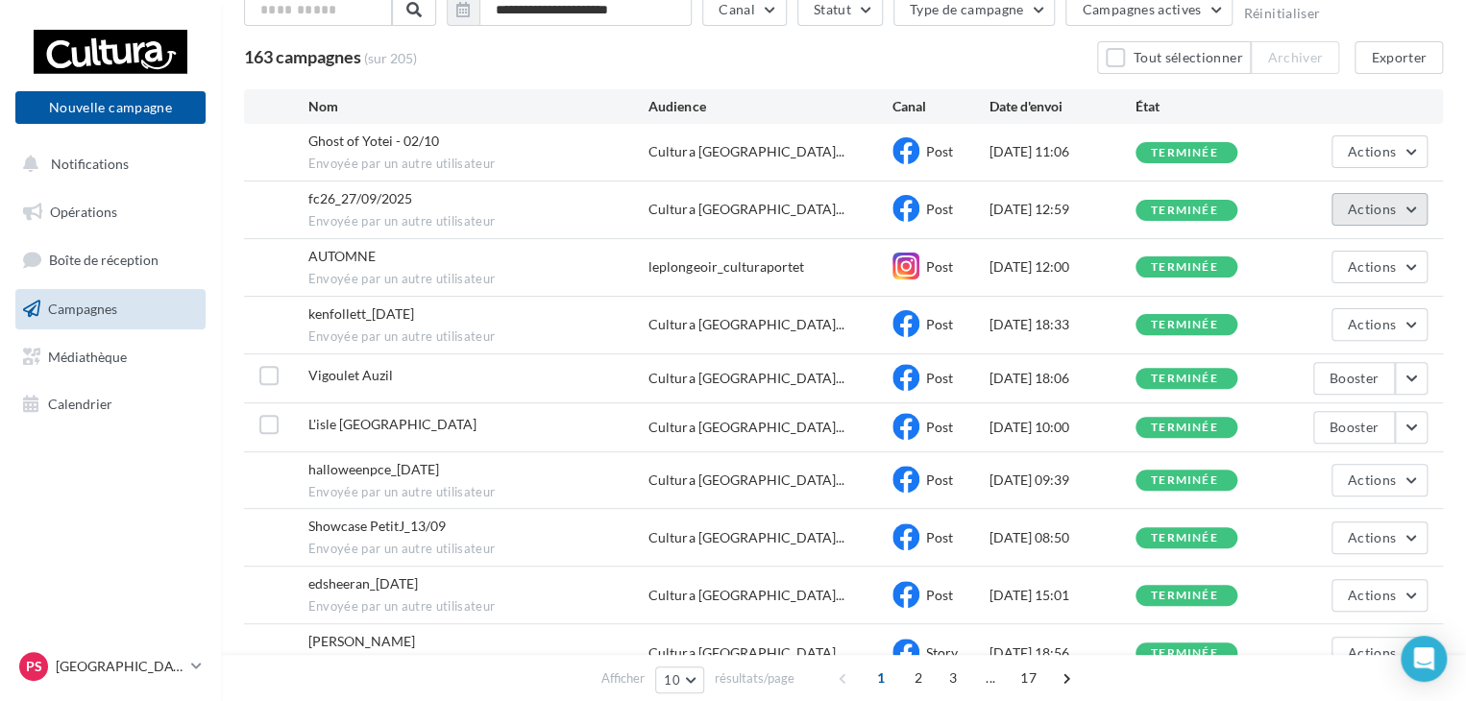
click at [1395, 201] on button "Actions" at bounding box center [1379, 209] width 96 height 33
click at [1316, 250] on button "Voir les résultats" at bounding box center [1331, 255] width 192 height 50
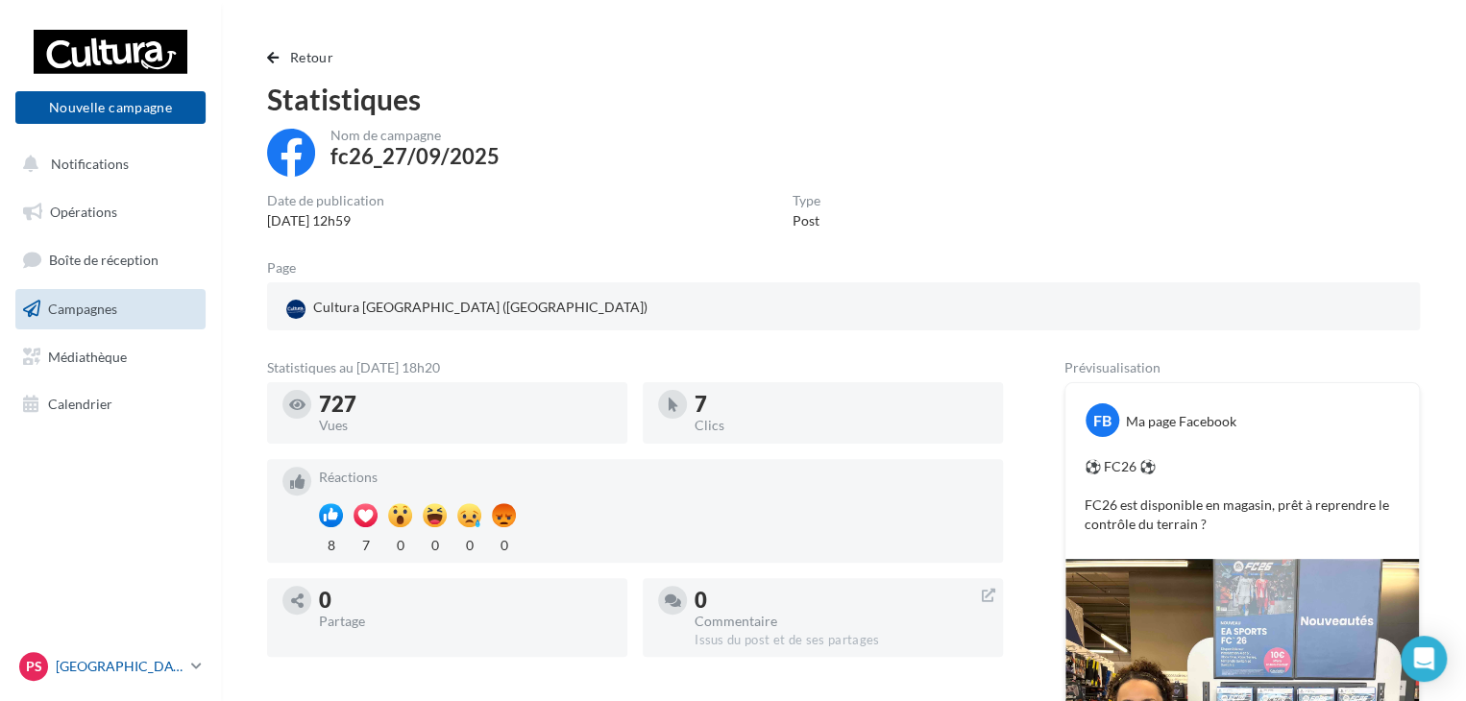
click at [196, 658] on icon at bounding box center [196, 666] width 11 height 16
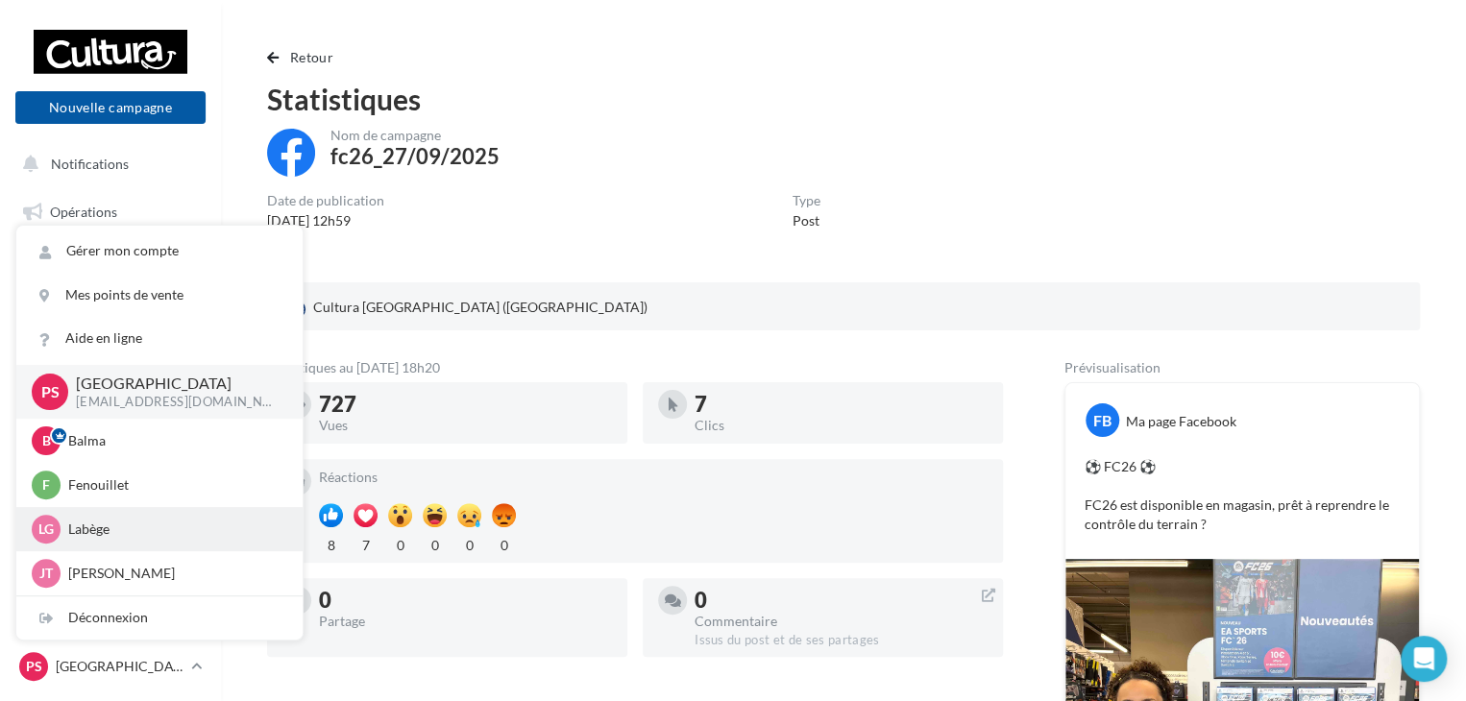
click at [102, 524] on p "Labège" at bounding box center [173, 529] width 211 height 19
